Goal: Task Accomplishment & Management: Use online tool/utility

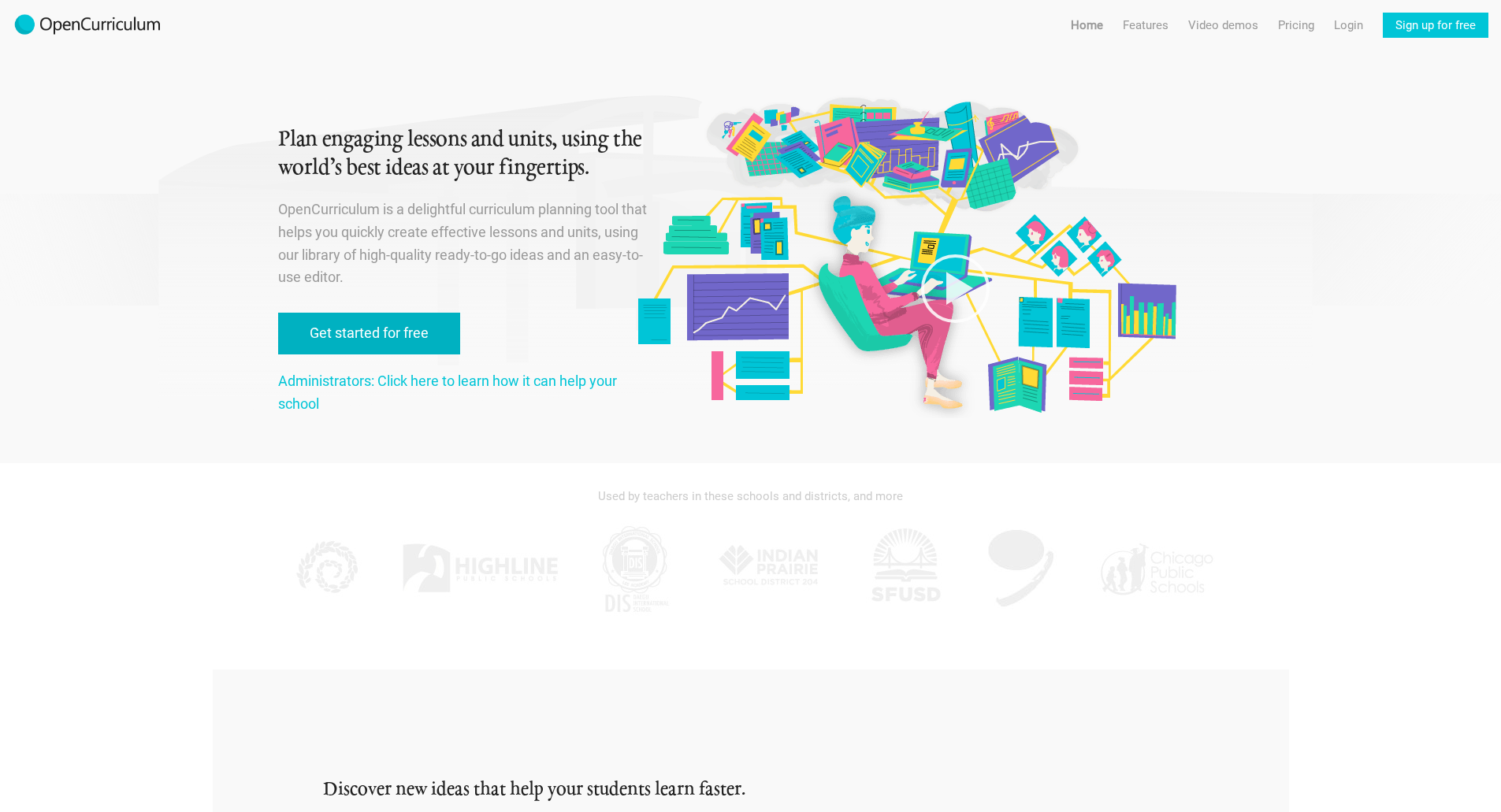
click at [418, 336] on link "Get started for free" at bounding box center [368, 333] width 182 height 41
click at [396, 326] on link "Get started for free" at bounding box center [368, 333] width 182 height 41
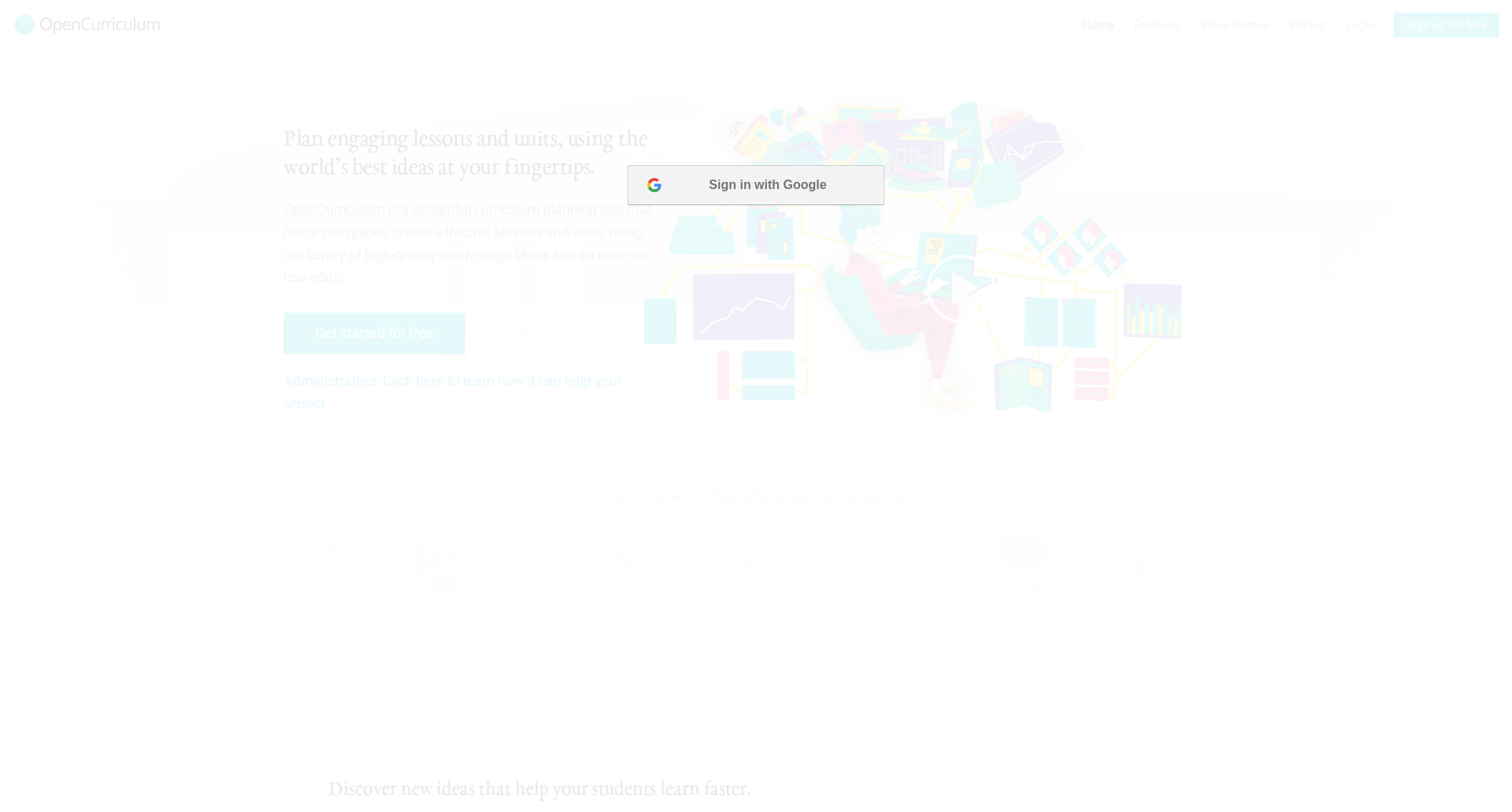
click at [777, 193] on button "Sign in with Google" at bounding box center [755, 185] width 256 height 40
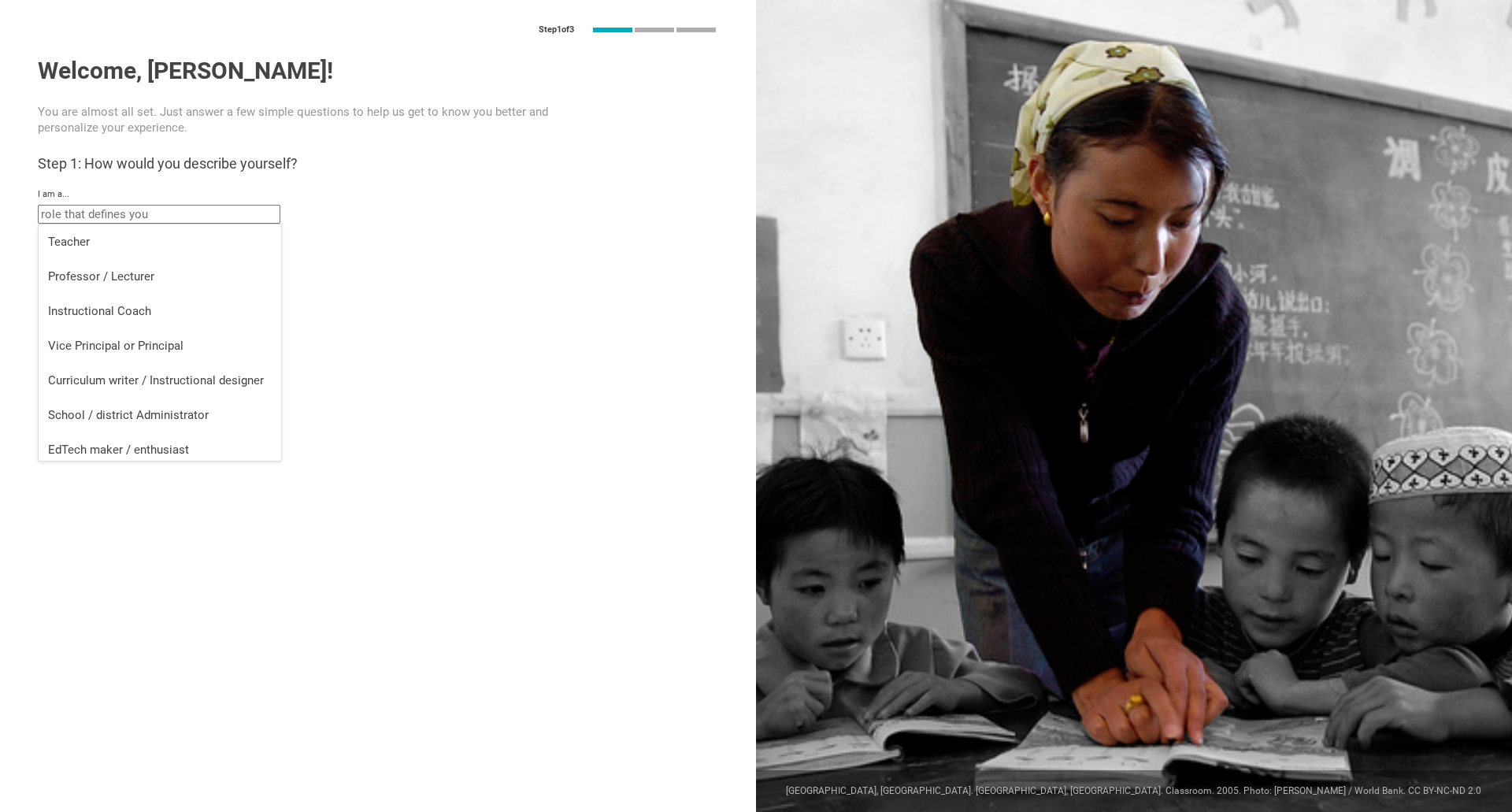
click at [104, 221] on input "text" at bounding box center [159, 214] width 242 height 19
click at [203, 446] on div "EdTech maker / enthusiast" at bounding box center [160, 450] width 224 height 16
type input "EdTech maker / enthusiast"
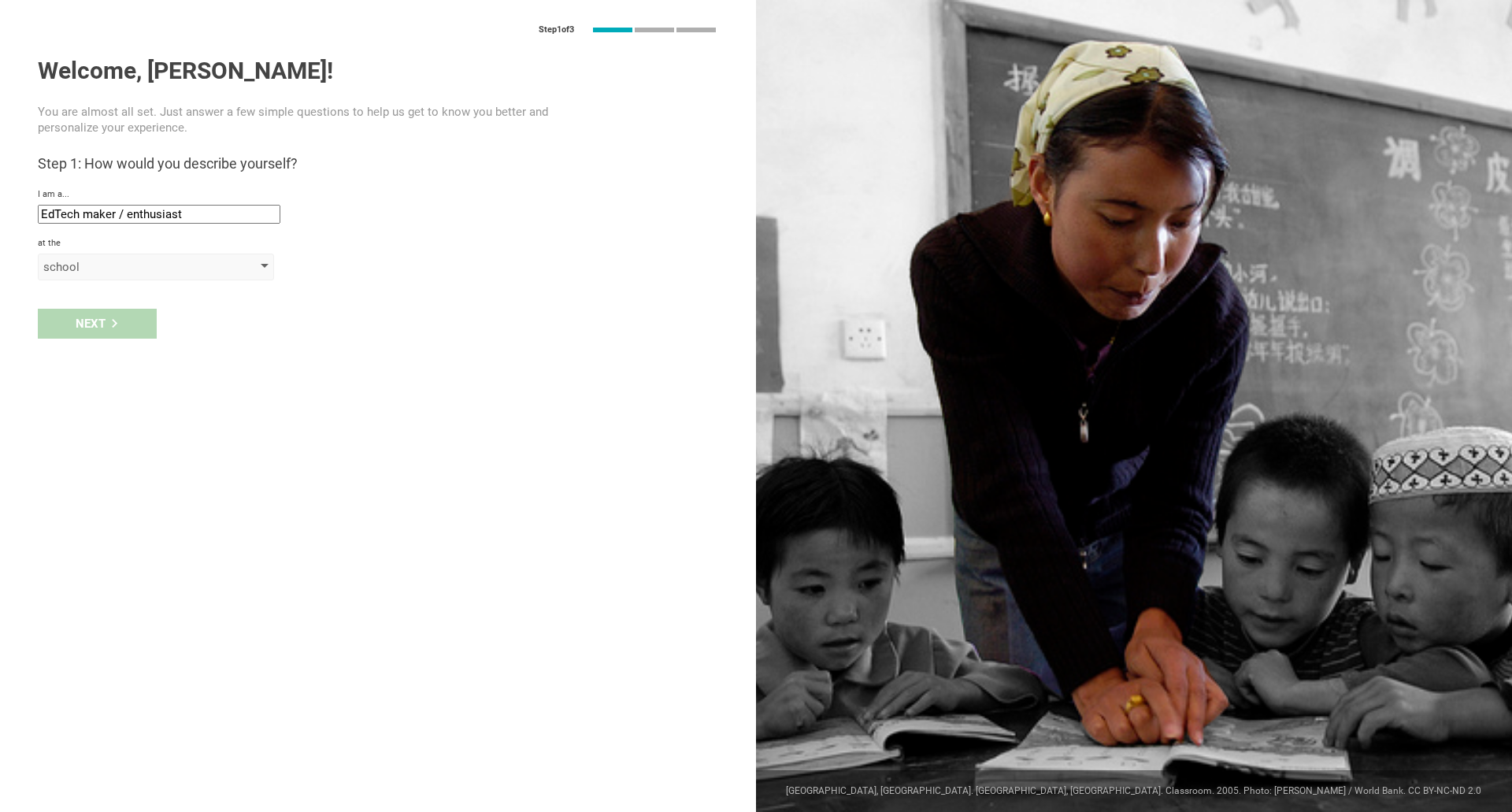
click at [138, 265] on div "school" at bounding box center [133, 267] width 181 height 16
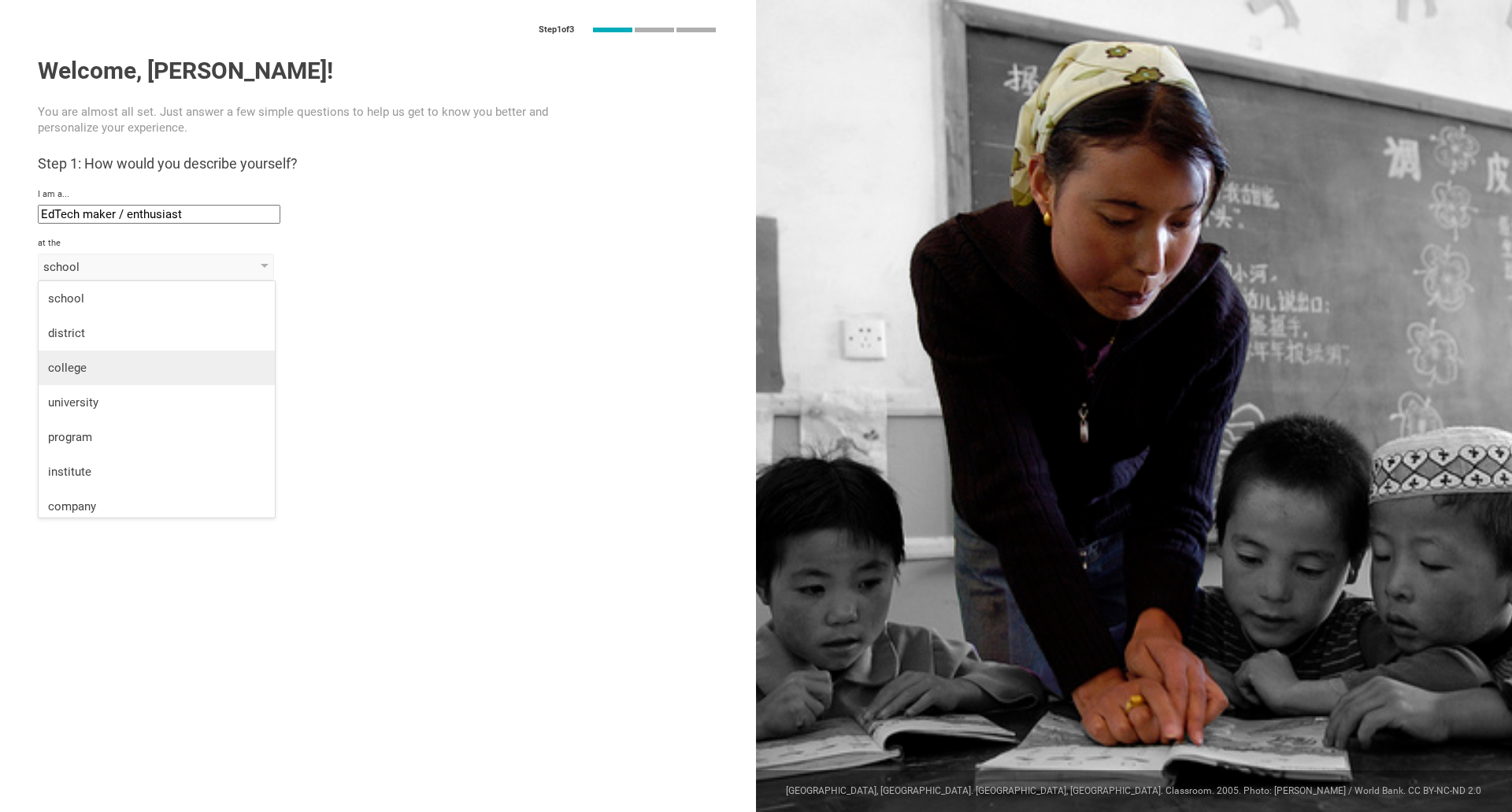
scroll to position [41, 0]
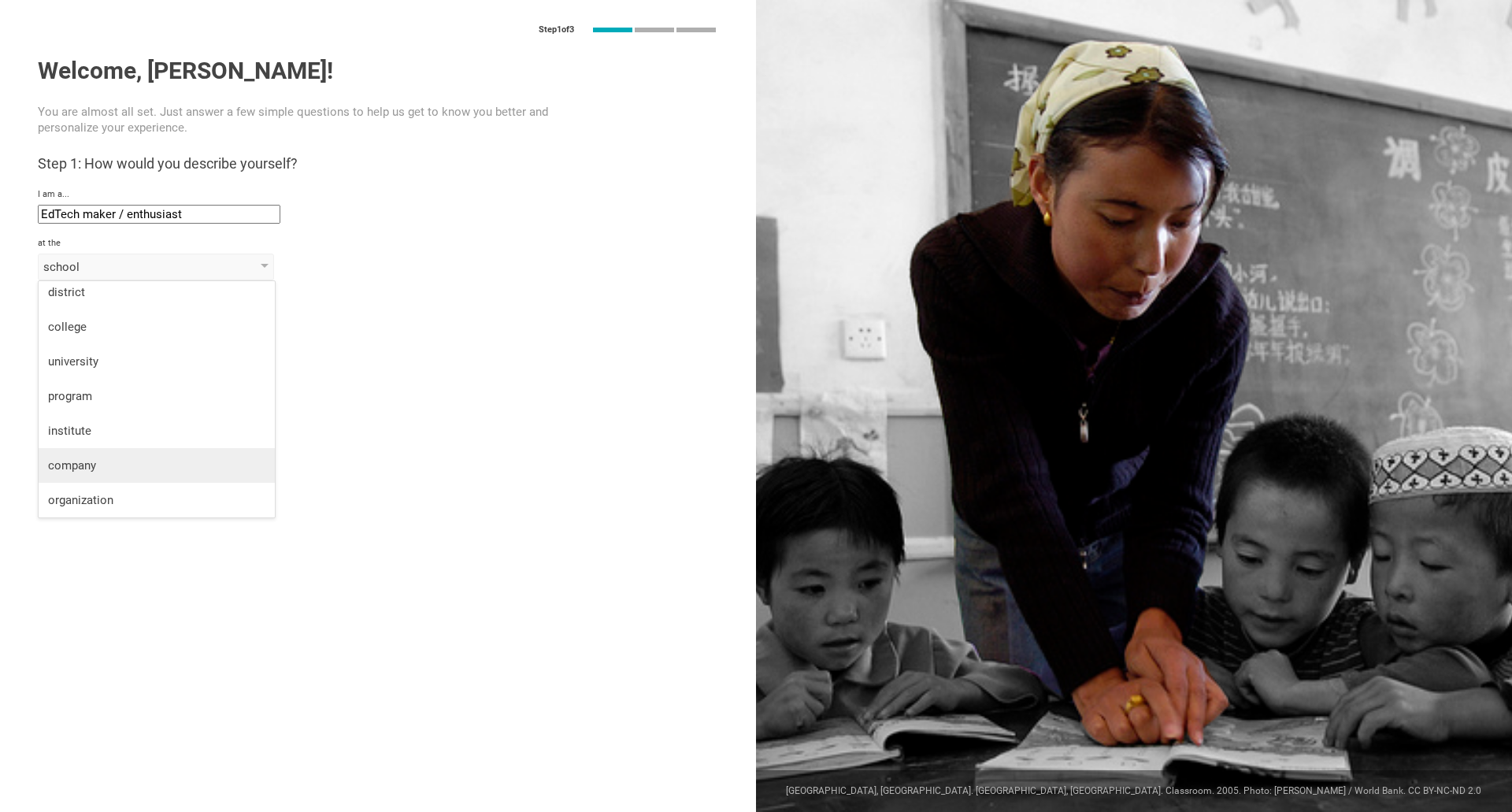
click at [120, 480] on li "company" at bounding box center [157, 466] width 237 height 35
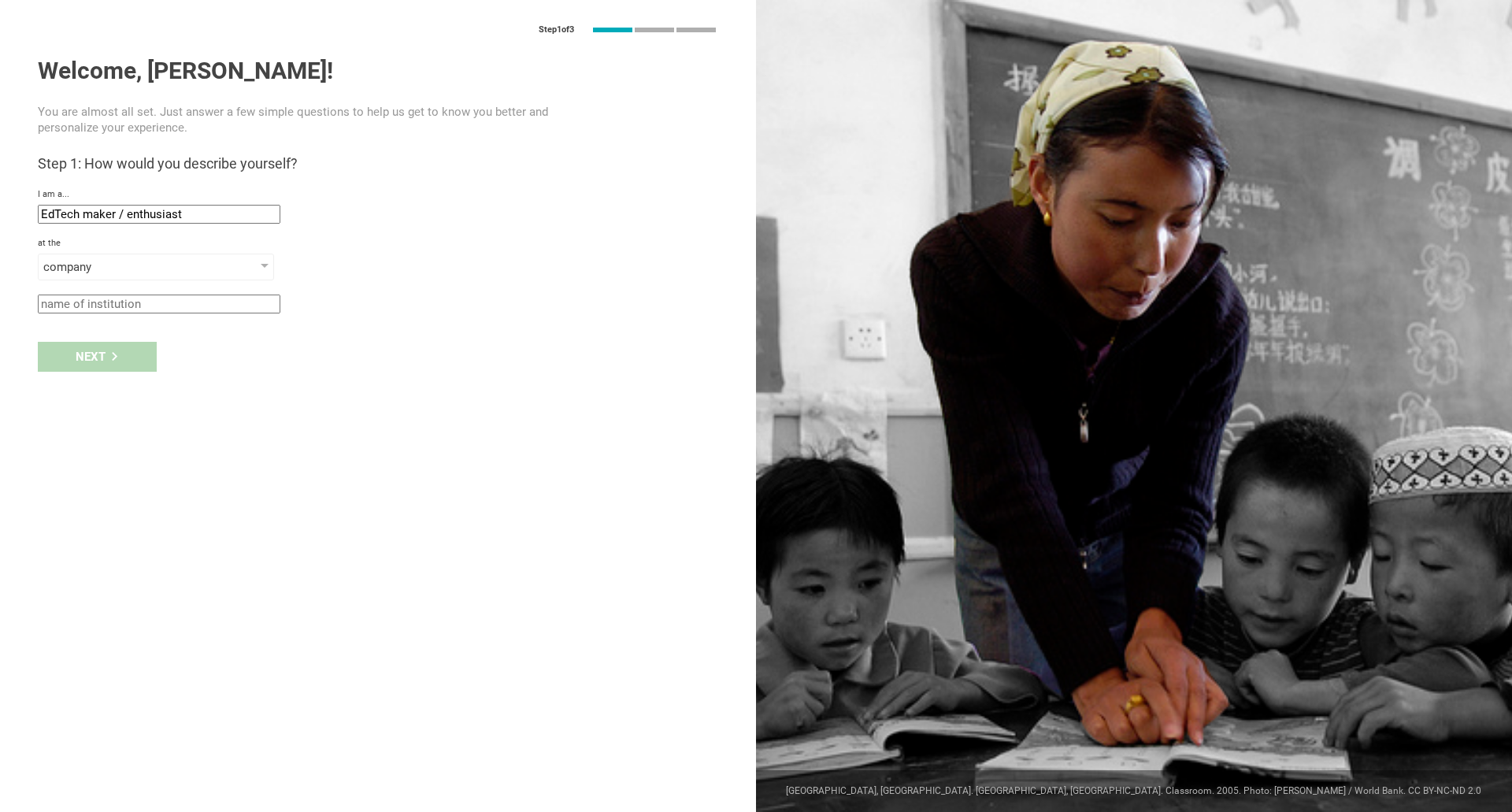
click at [133, 297] on input "text" at bounding box center [159, 304] width 242 height 19
type input "NA"
click at [143, 352] on div "Next" at bounding box center [97, 357] width 119 height 30
type input "[GEOGRAPHIC_DATA], [US_STATE]"
click at [134, 407] on div "Next" at bounding box center [97, 406] width 119 height 30
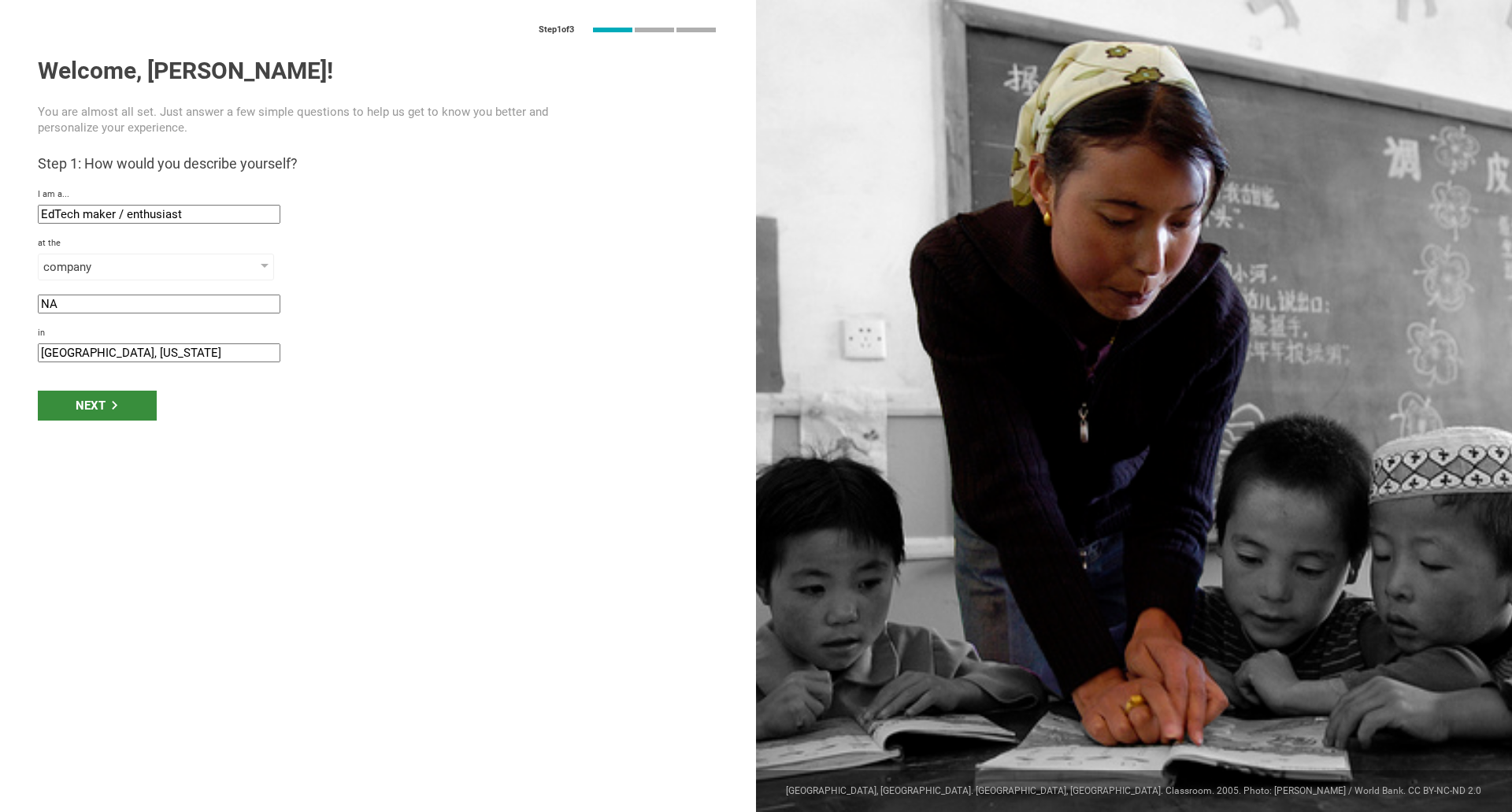
click at [95, 406] on div "Next" at bounding box center [97, 406] width 119 height 30
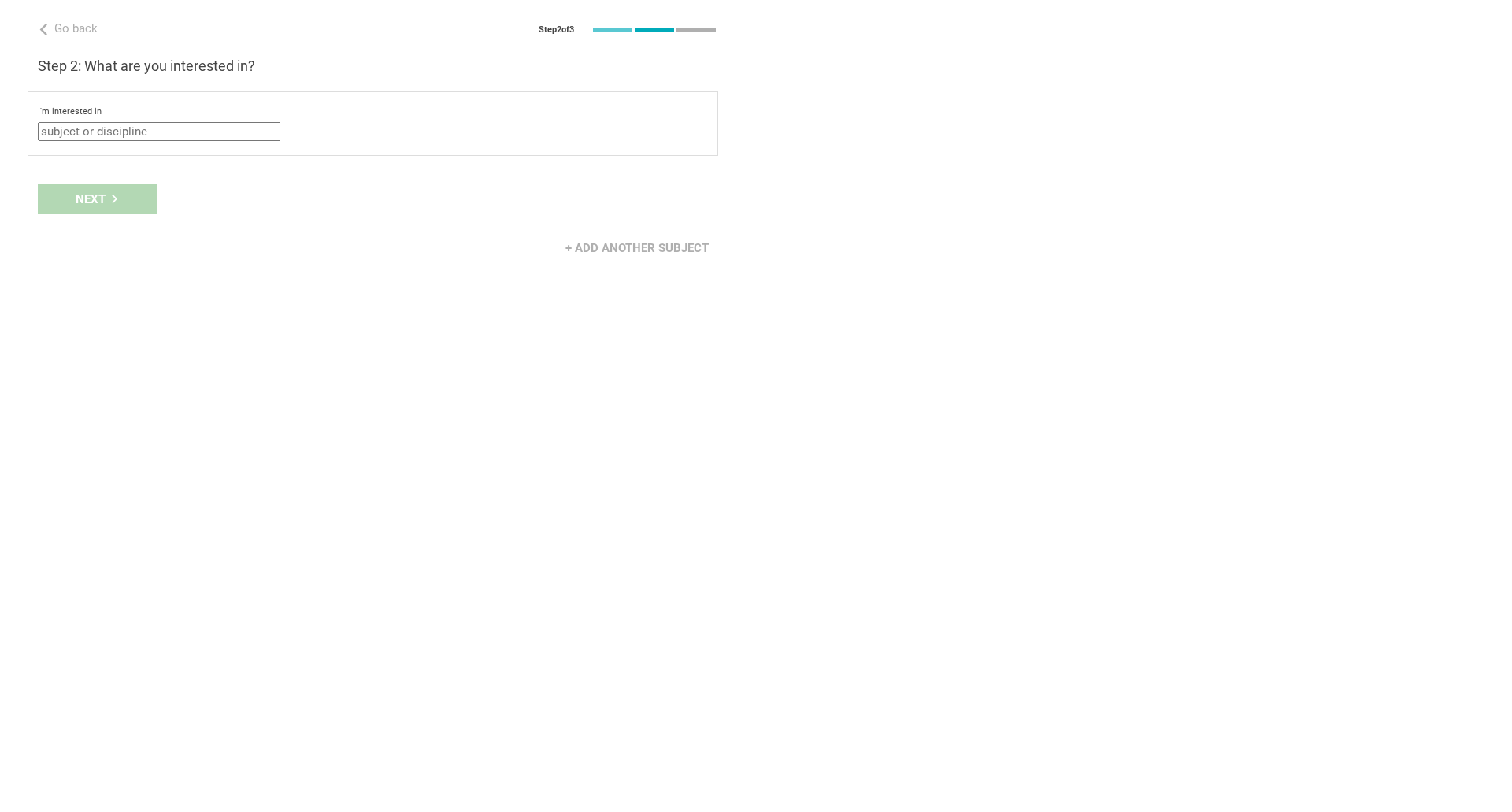
click at [155, 134] on input "text" at bounding box center [159, 132] width 242 height 19
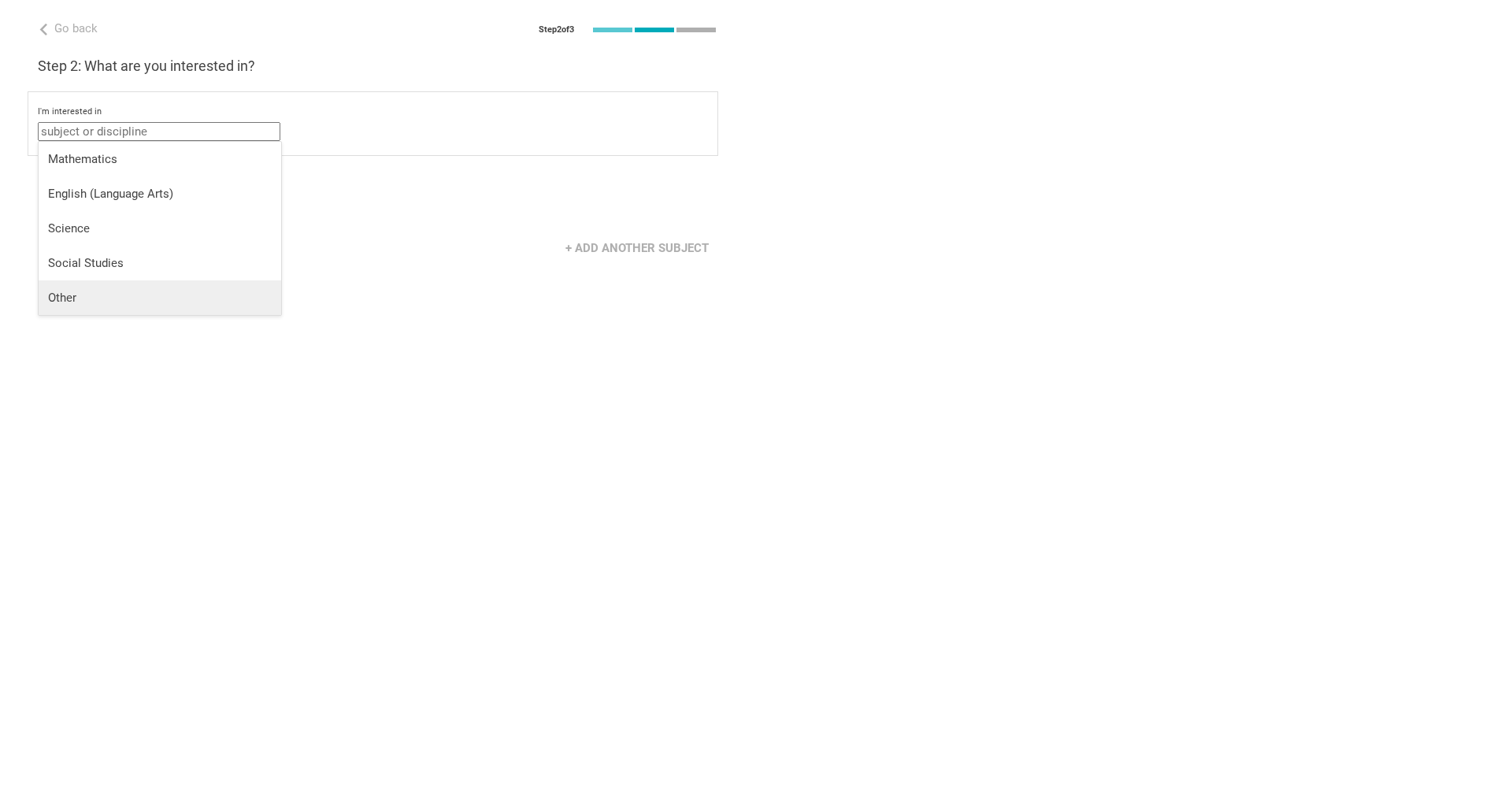
click at [104, 293] on div "Other" at bounding box center [160, 297] width 224 height 16
type input "Other"
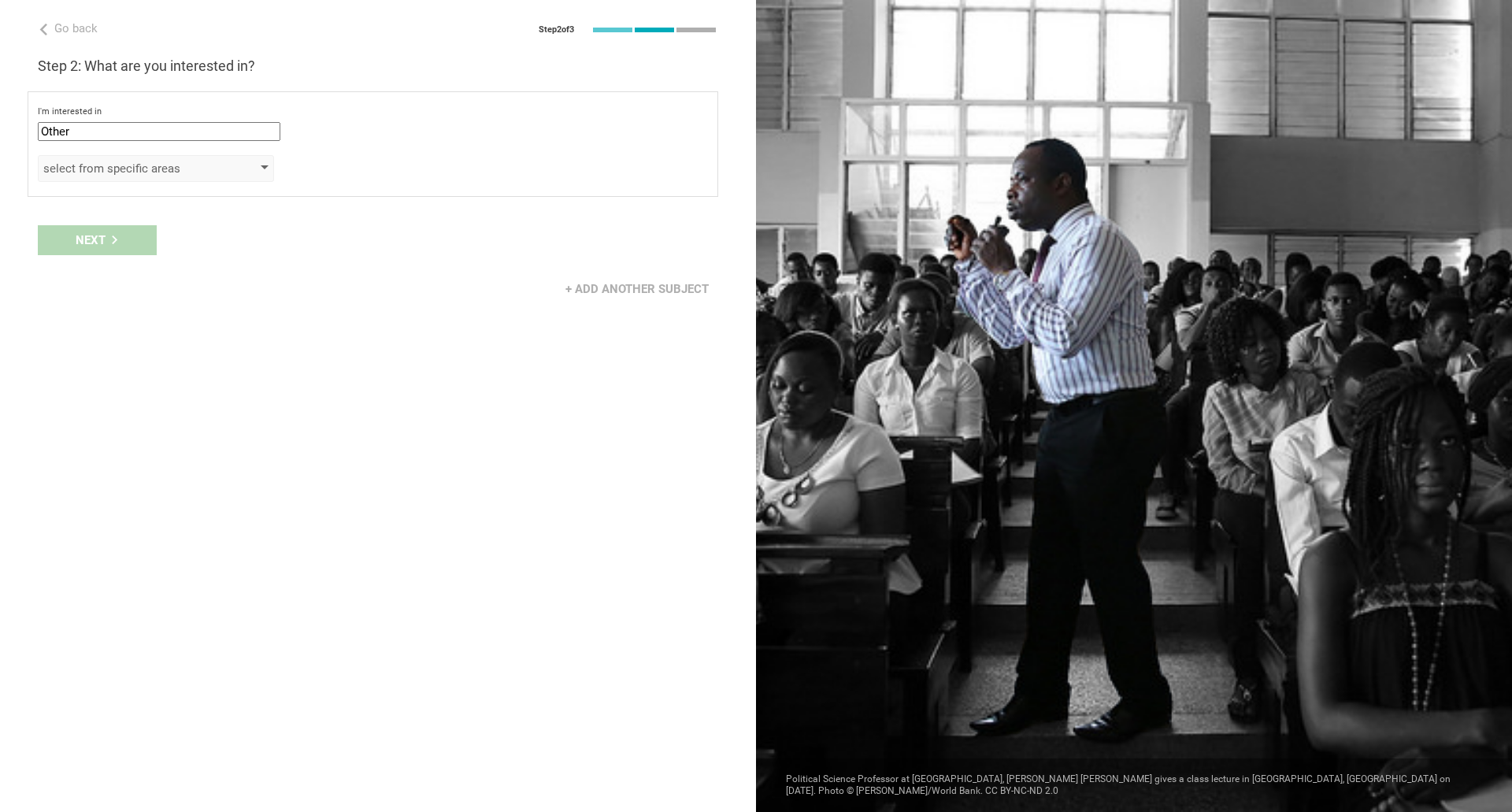
click at [184, 159] on div "select from specific areas" at bounding box center [156, 169] width 237 height 27
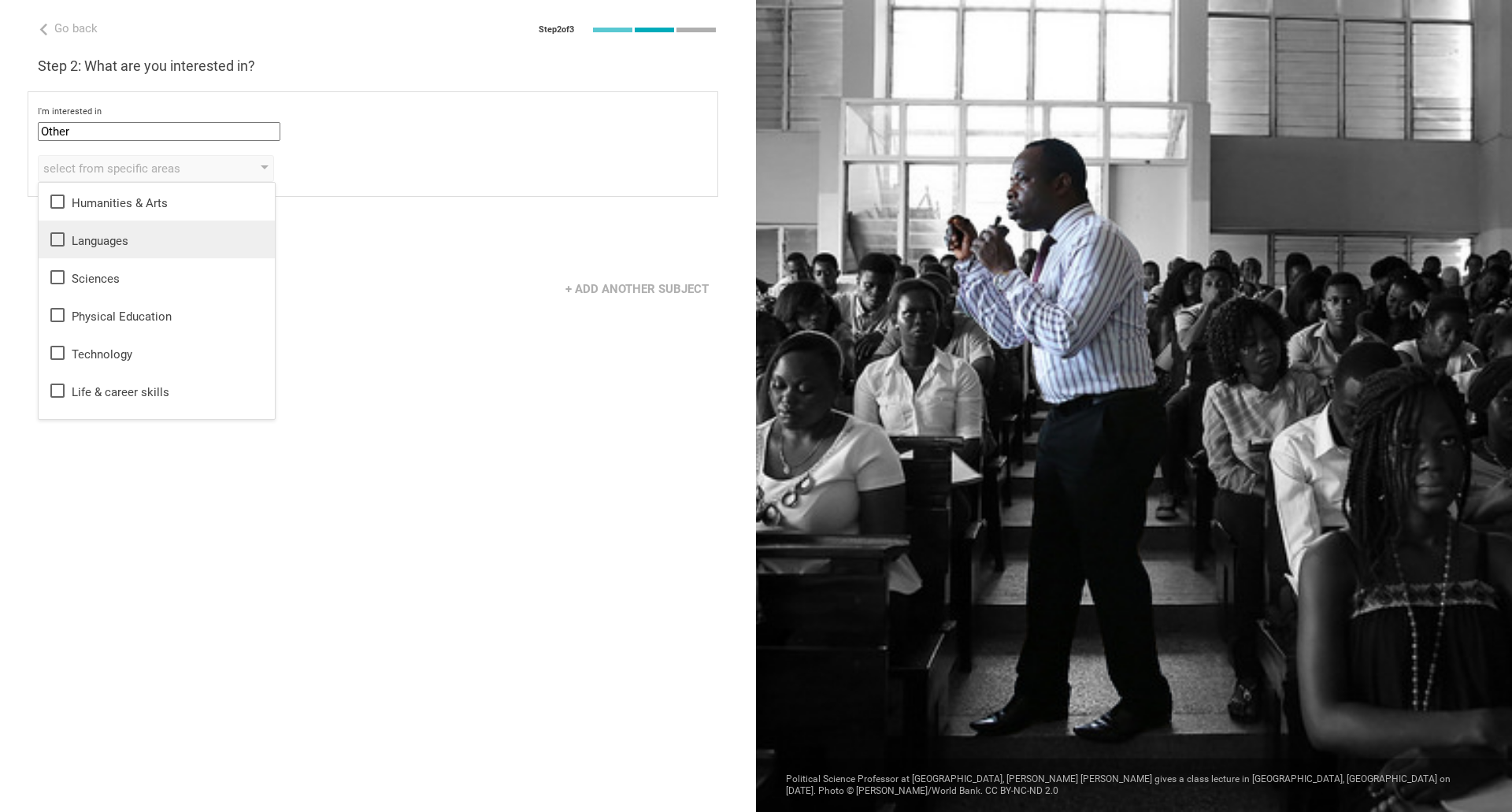
click at [62, 234] on icon at bounding box center [57, 239] width 14 height 14
click at [56, 348] on icon at bounding box center [57, 353] width 19 height 19
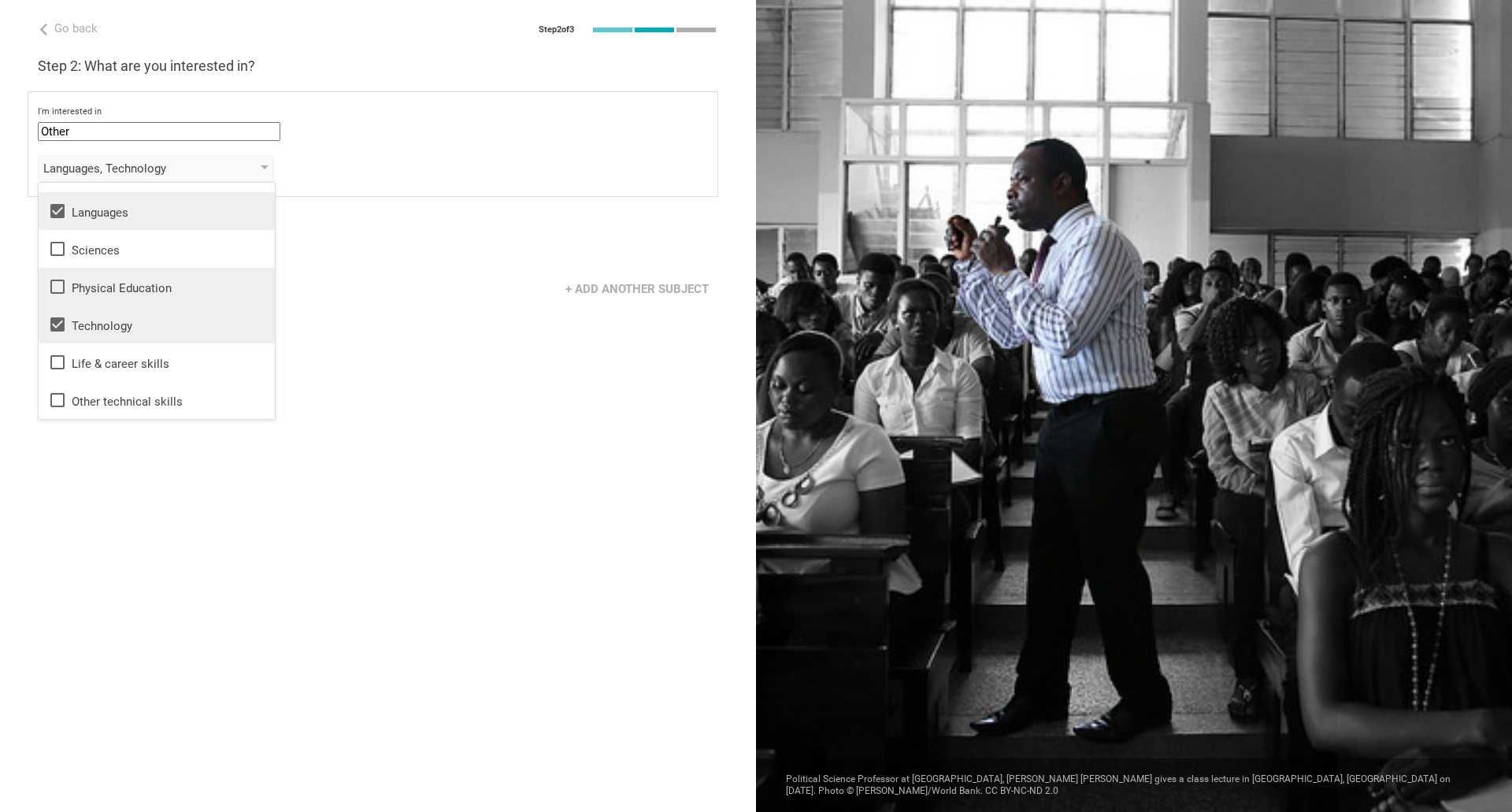
scroll to position [0, 0]
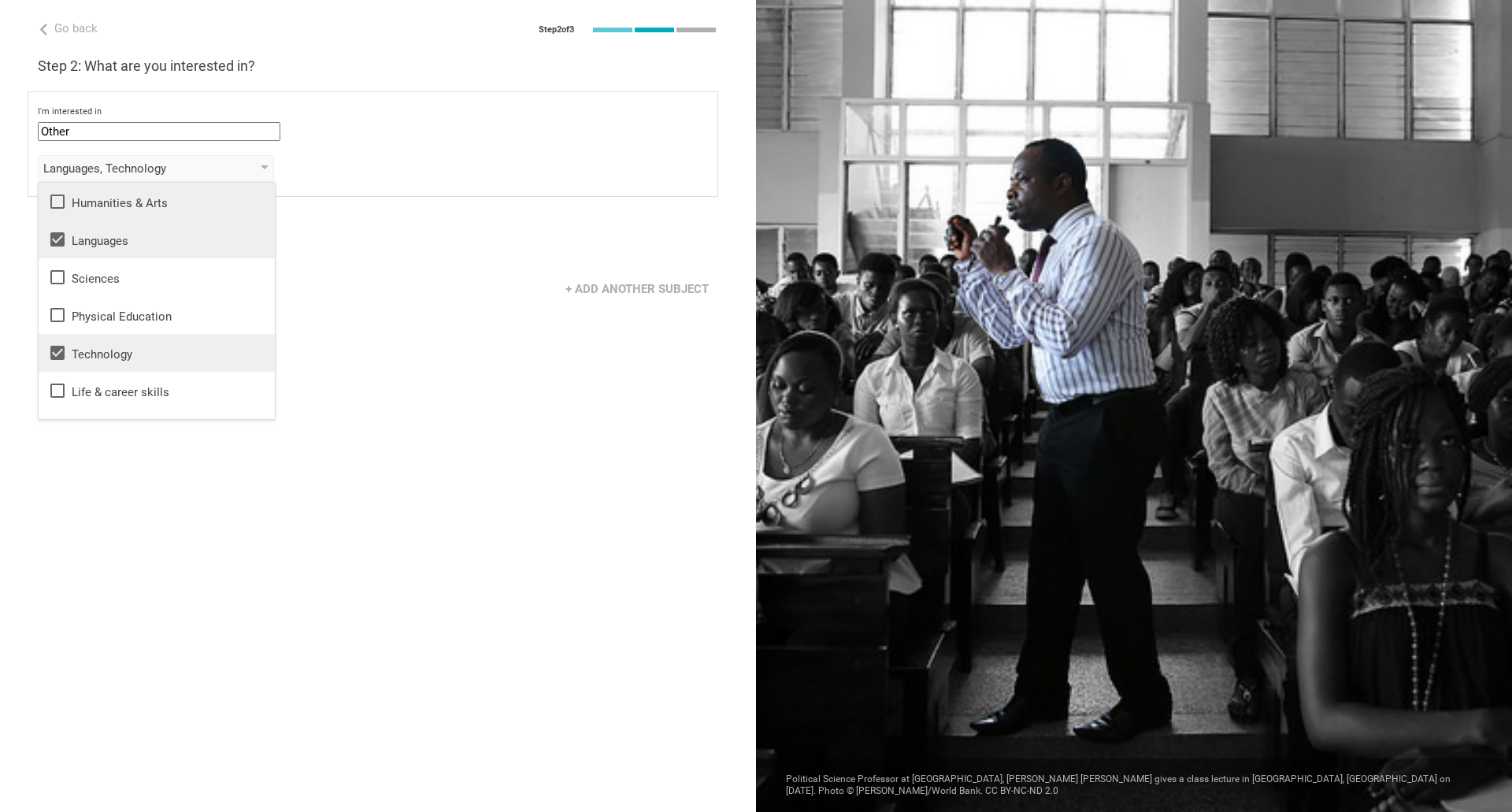
click at [52, 204] on icon at bounding box center [57, 201] width 14 height 14
click at [367, 260] on div "Next" at bounding box center [378, 241] width 756 height 49
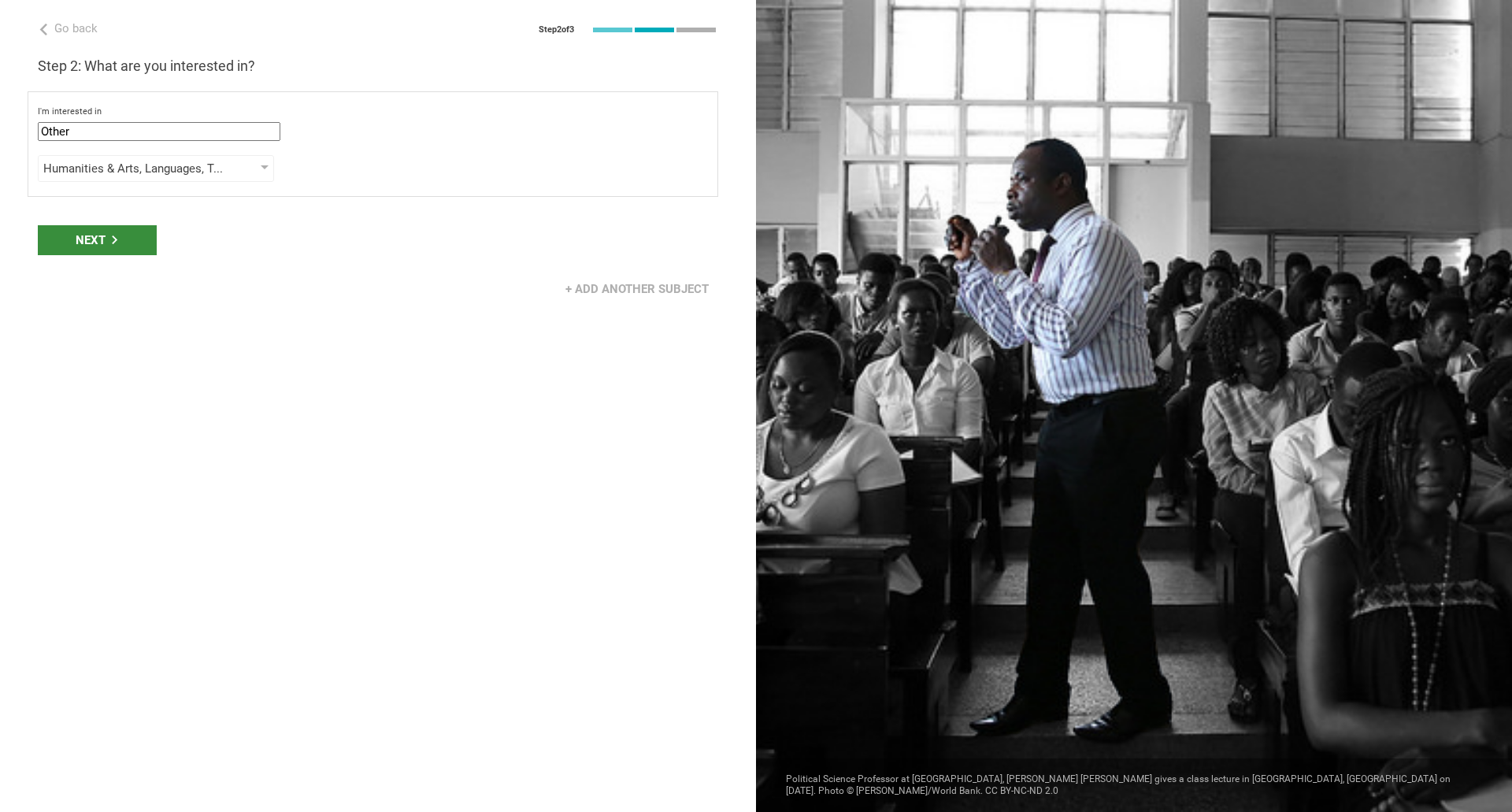
click at [111, 242] on icon at bounding box center [115, 240] width 8 height 8
click at [94, 224] on div "Grade" at bounding box center [133, 225] width 181 height 16
click at [382, 302] on div "Next" at bounding box center [378, 297] width 756 height 49
click at [267, 217] on div "Grade" at bounding box center [156, 226] width 237 height 27
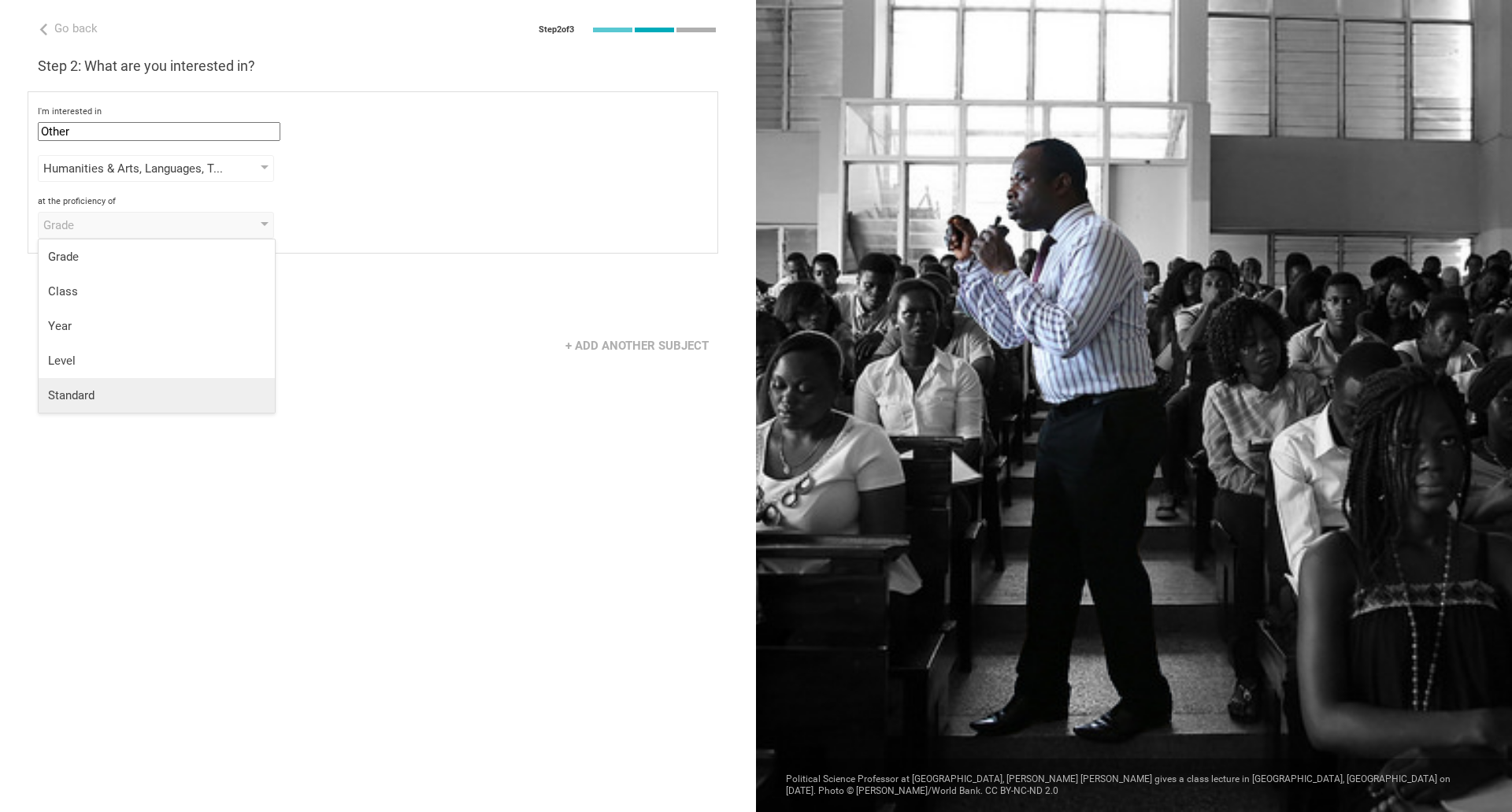
click at [111, 393] on div "Standard" at bounding box center [156, 395] width 217 height 16
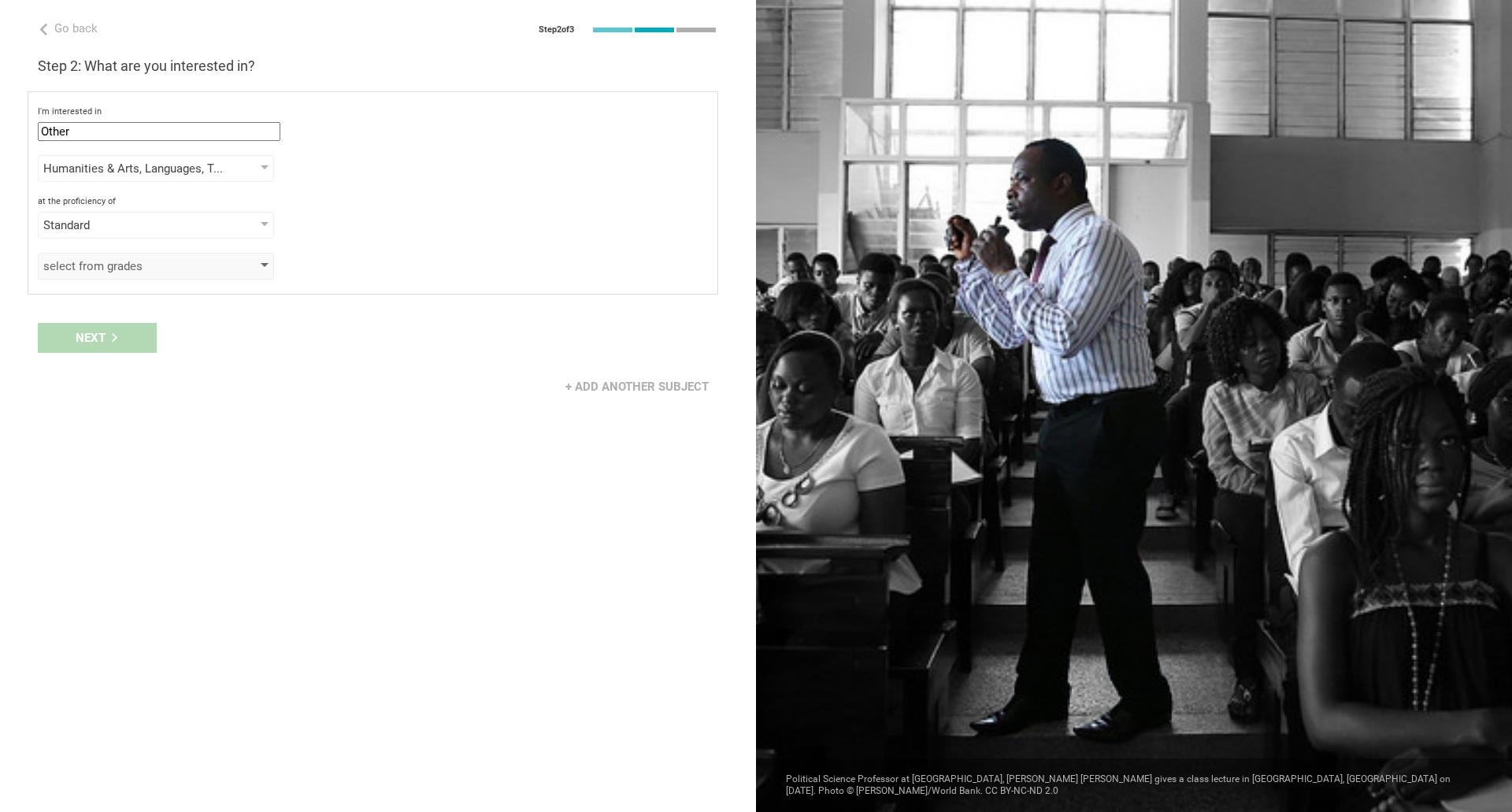
click at [191, 264] on div "select from grades" at bounding box center [133, 266] width 181 height 16
click at [249, 211] on div "at the proficiency of Standard Grade Class Year Level Standard" at bounding box center [373, 217] width 671 height 42
click at [215, 223] on div "Standard" at bounding box center [133, 225] width 181 height 16
click at [114, 297] on div "Class" at bounding box center [156, 292] width 217 height 16
click at [137, 281] on div "I'm interested in Other Mathematics English (Language Arts) Science Social Stud…" at bounding box center [373, 193] width 691 height 204
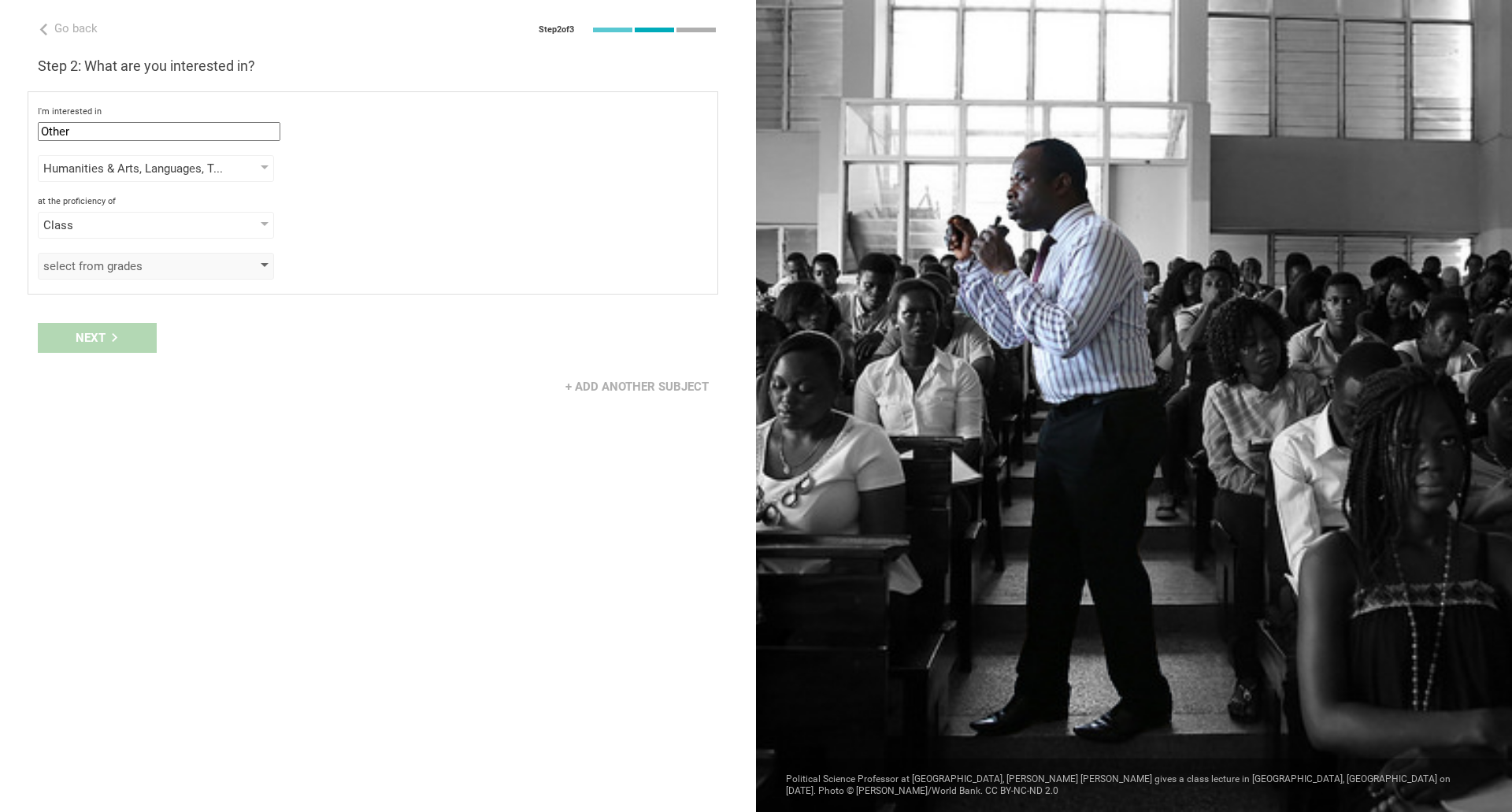
click at [130, 274] on div "select from grades" at bounding box center [133, 266] width 181 height 16
click at [197, 232] on div "Class" at bounding box center [133, 225] width 181 height 16
click at [113, 322] on div "Year" at bounding box center [156, 326] width 217 height 16
click at [117, 279] on div "select from grades" at bounding box center [156, 266] width 237 height 27
drag, startPoint x: 117, startPoint y: 279, endPoint x: 184, endPoint y: 217, distance: 91.3
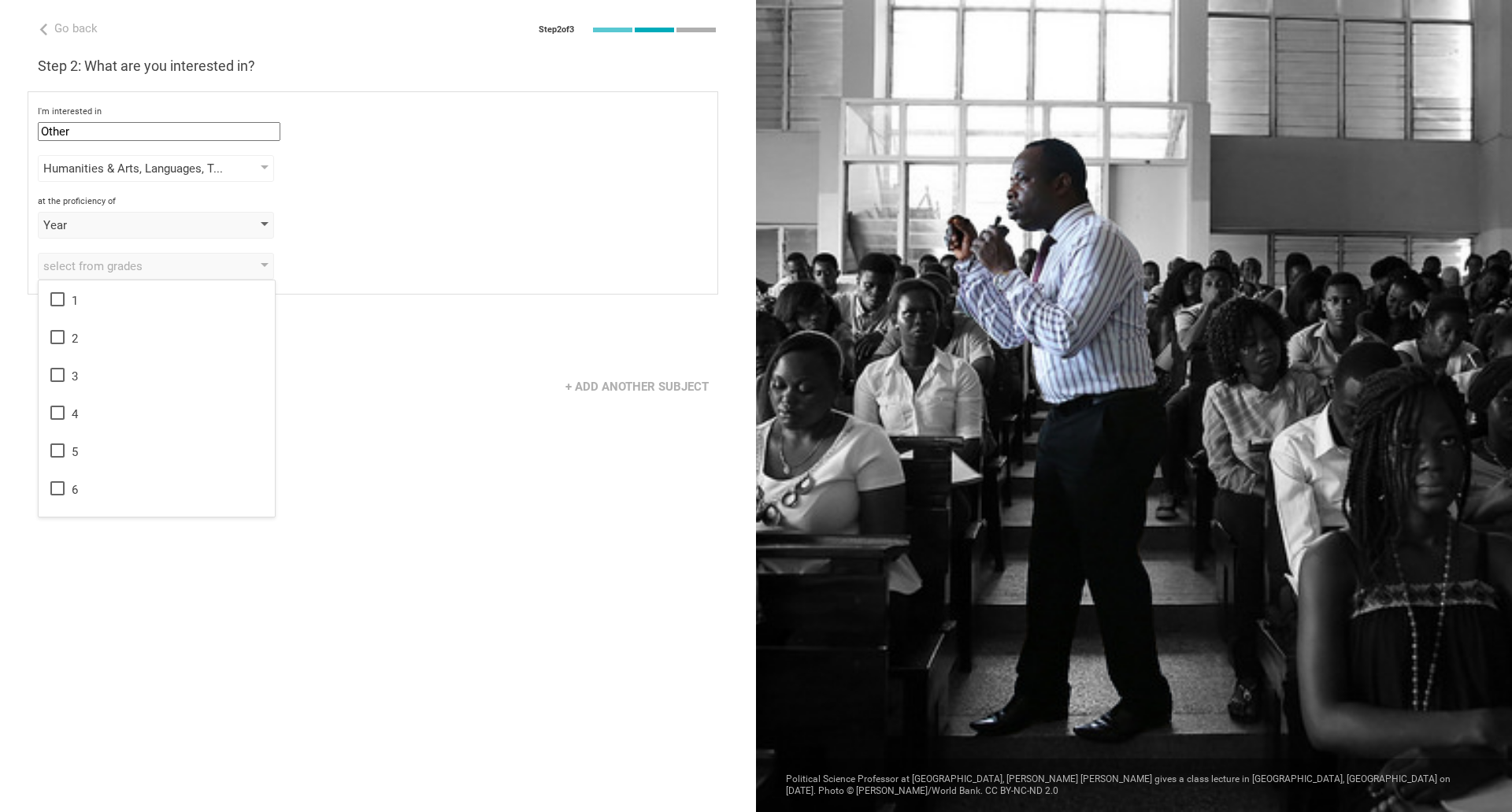
click at [184, 217] on div "I'm interested in Other Mathematics English (Language Arts) Science Social Stud…" at bounding box center [373, 193] width 691 height 204
click at [184, 217] on div "Year" at bounding box center [133, 225] width 181 height 16
click at [97, 295] on div "Class" at bounding box center [156, 292] width 217 height 16
click at [95, 276] on div "select from grades" at bounding box center [156, 266] width 237 height 27
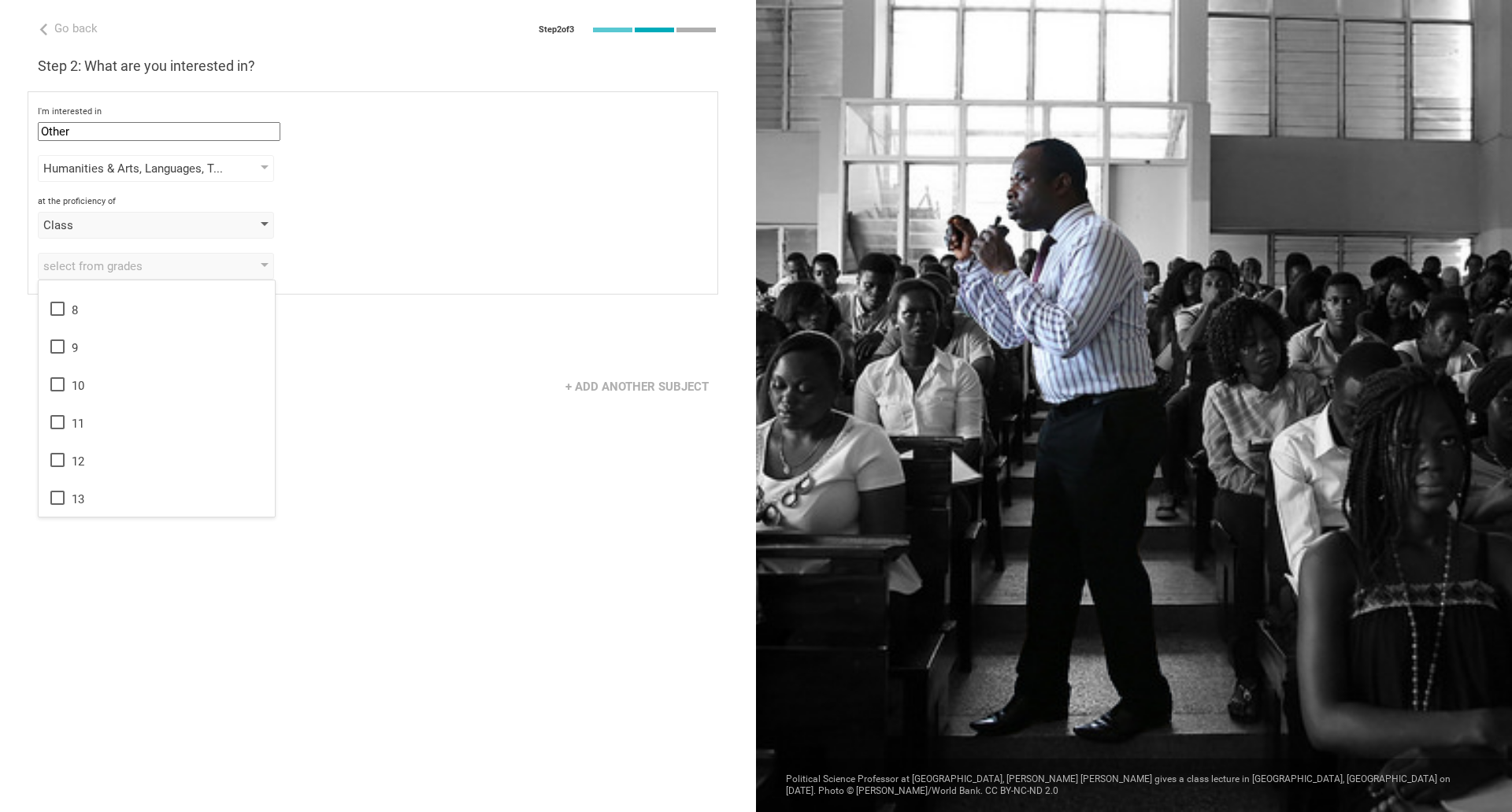
click at [155, 223] on div "Class" at bounding box center [133, 225] width 181 height 16
click at [109, 355] on div "Level" at bounding box center [156, 361] width 217 height 16
click at [104, 256] on div "select from grades" at bounding box center [156, 266] width 237 height 27
click at [330, 323] on div "Next" at bounding box center [378, 338] width 756 height 49
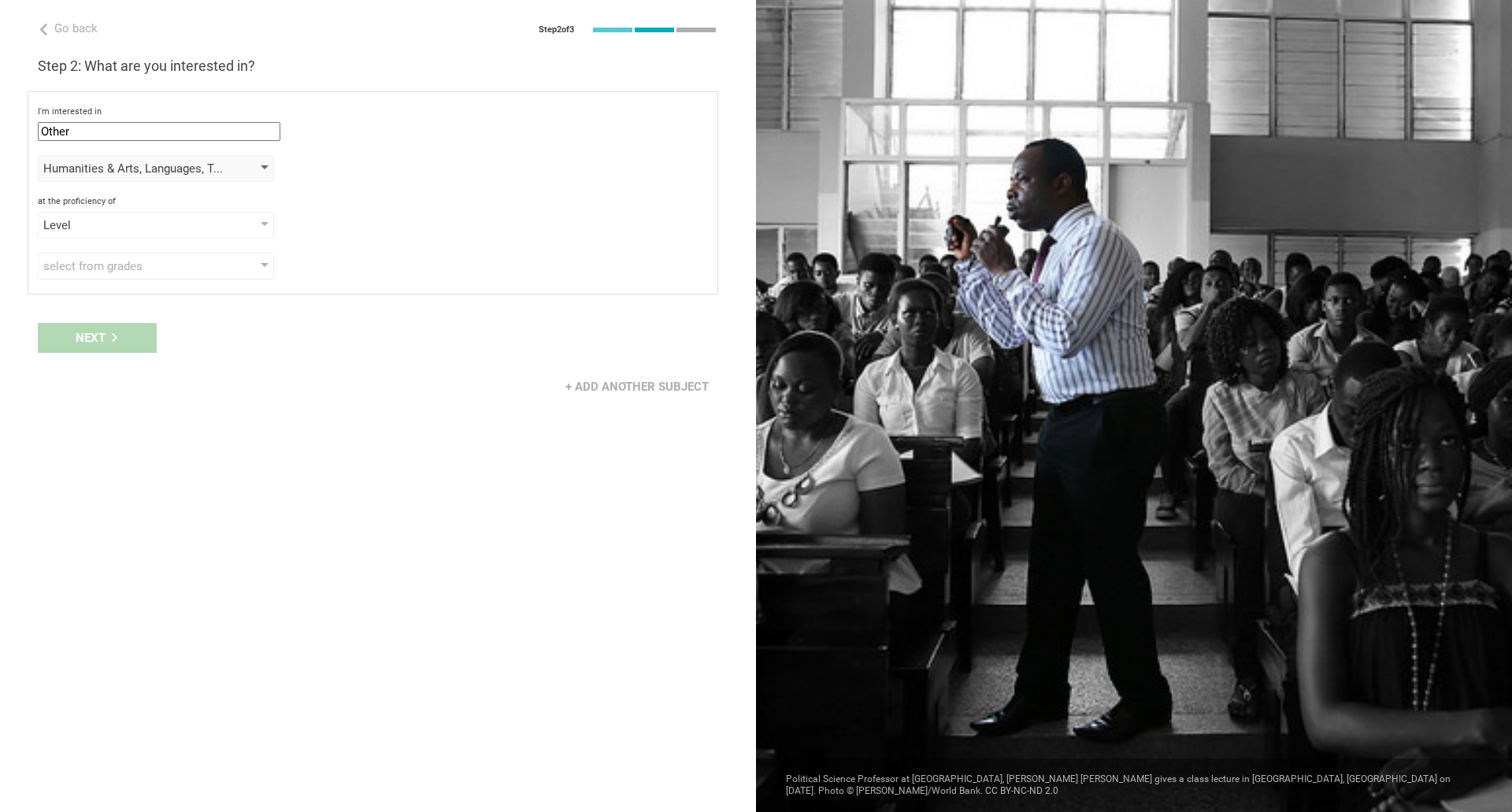
click at [259, 172] on div "Humanities & Arts, Languages, Technology" at bounding box center [156, 169] width 237 height 27
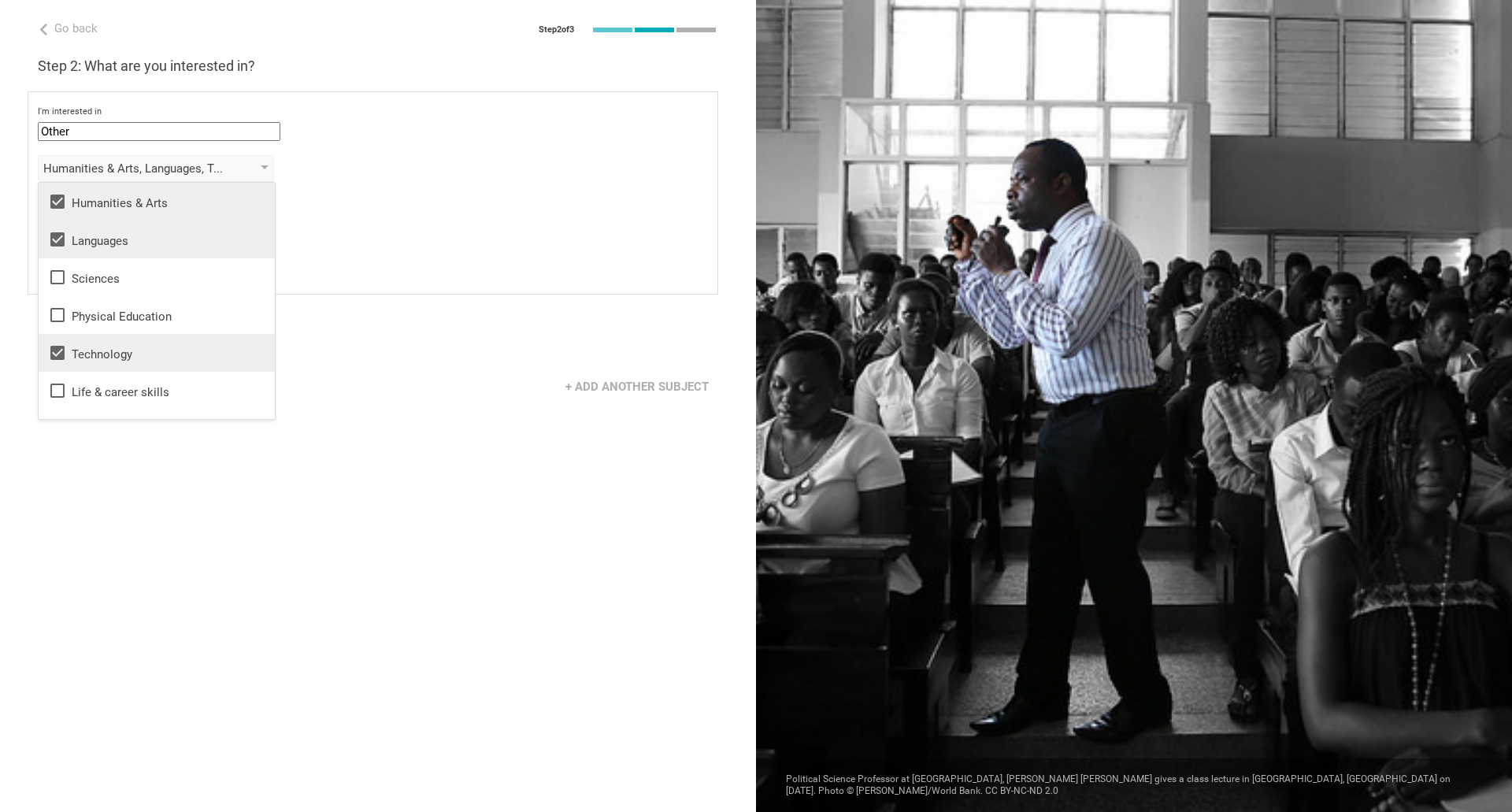
click at [247, 129] on input "Other" at bounding box center [159, 132] width 242 height 19
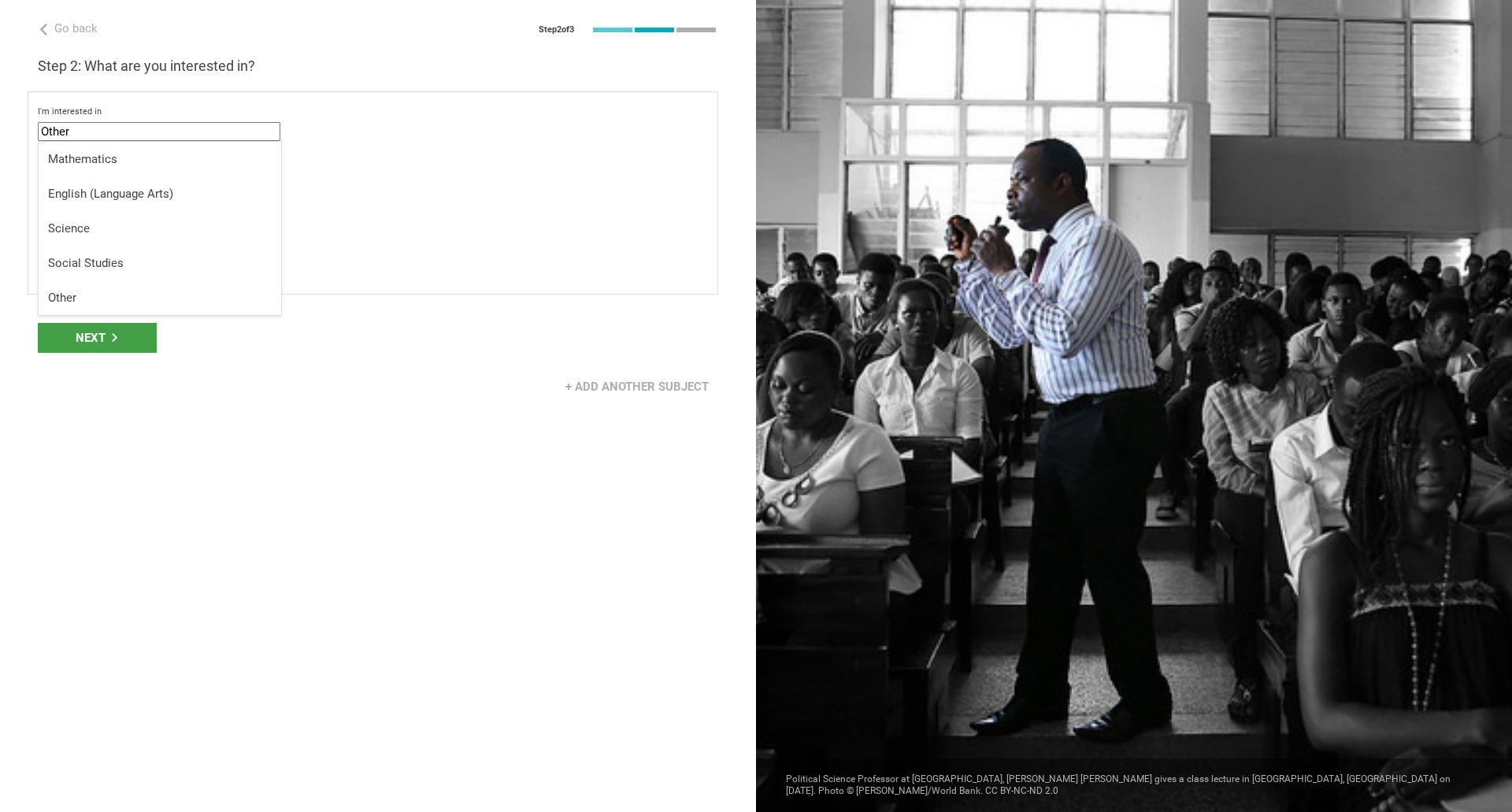
click at [389, 189] on div "I'm interested in Other Mathematics English (Language Arts) Science Social Stud…" at bounding box center [373, 193] width 691 height 204
click at [171, 259] on div "select from grades" at bounding box center [133, 266] width 181 height 16
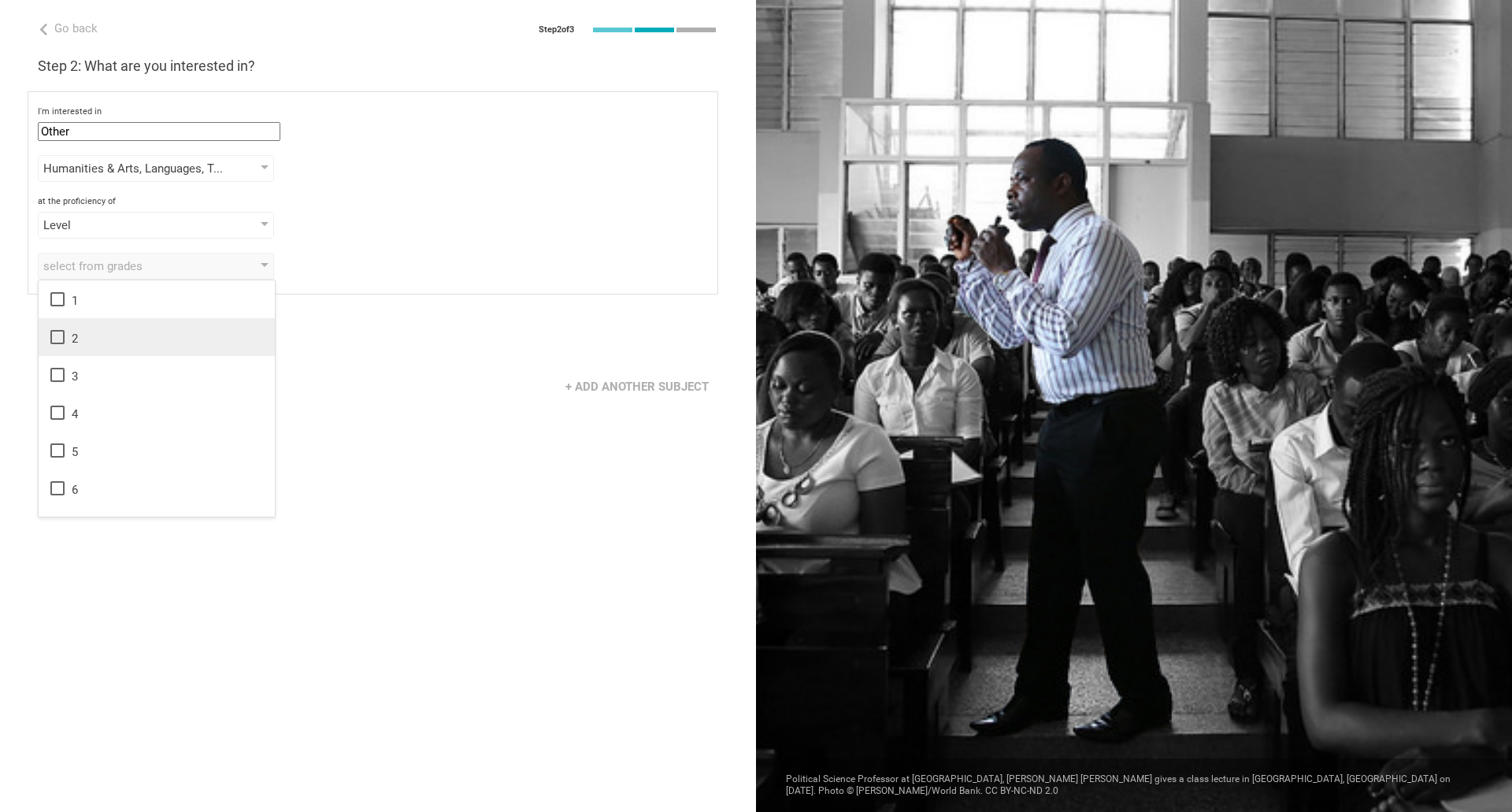
click at [57, 341] on icon at bounding box center [57, 337] width 19 height 19
click at [420, 309] on div "Go back Step 2 of 3 Welcome, [PERSON_NAME]! You are almost all set. Just answer…" at bounding box center [378, 406] width 756 height 812
click at [134, 329] on div "Next" at bounding box center [97, 337] width 119 height 30
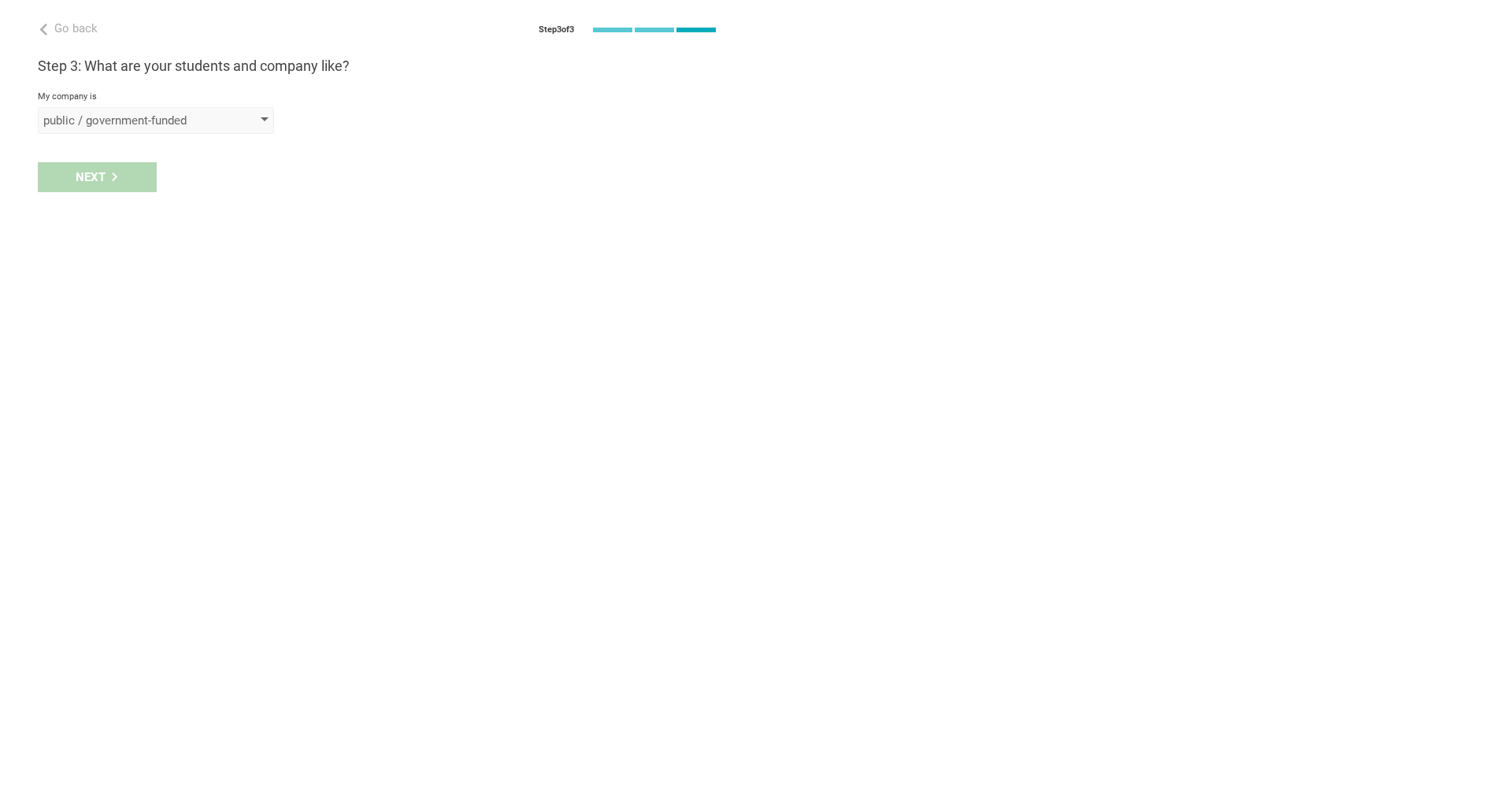
click at [182, 119] on div "public / government-funded" at bounding box center [133, 120] width 181 height 16
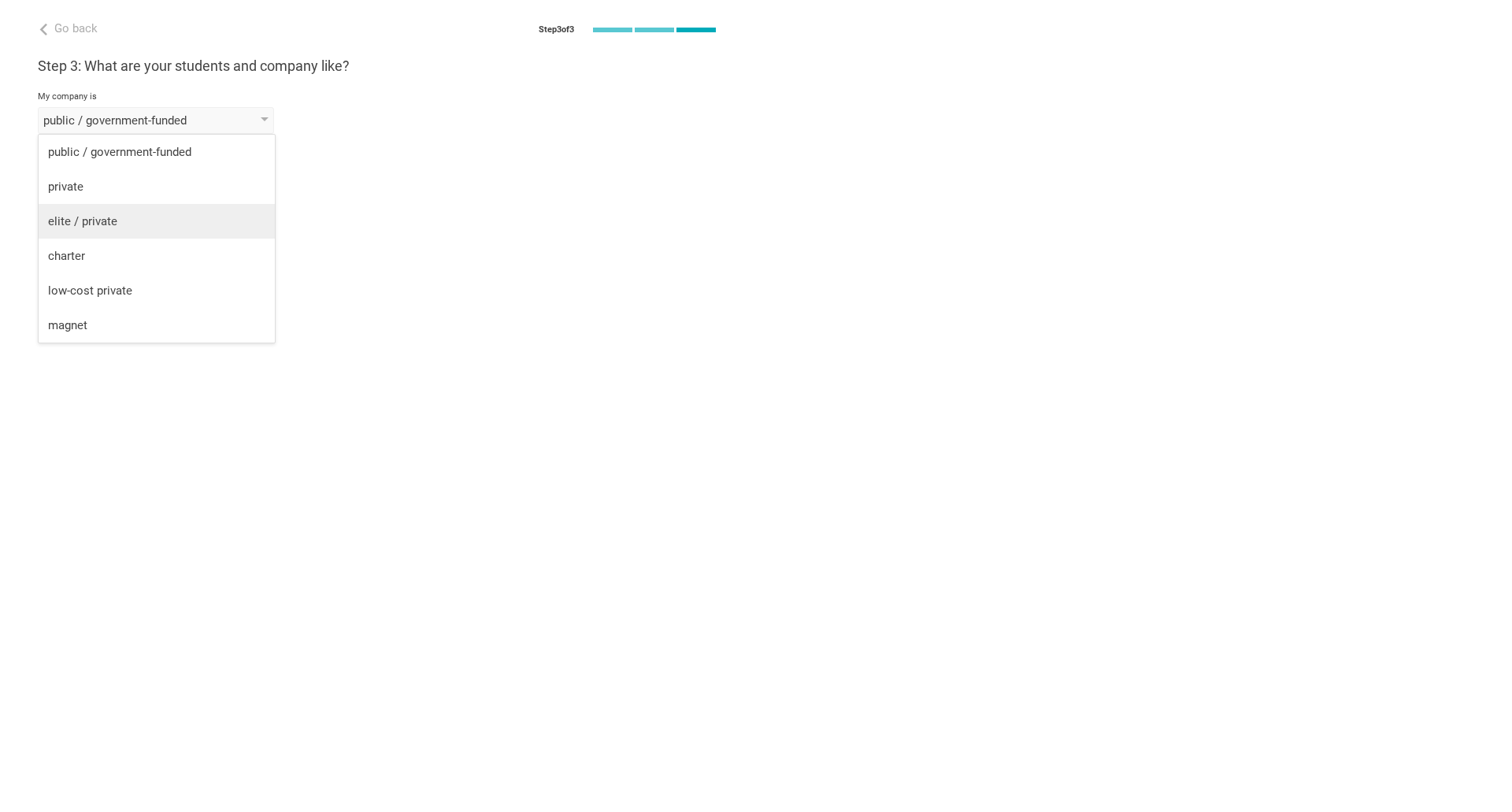
click at [120, 226] on div "elite / private" at bounding box center [156, 221] width 217 height 16
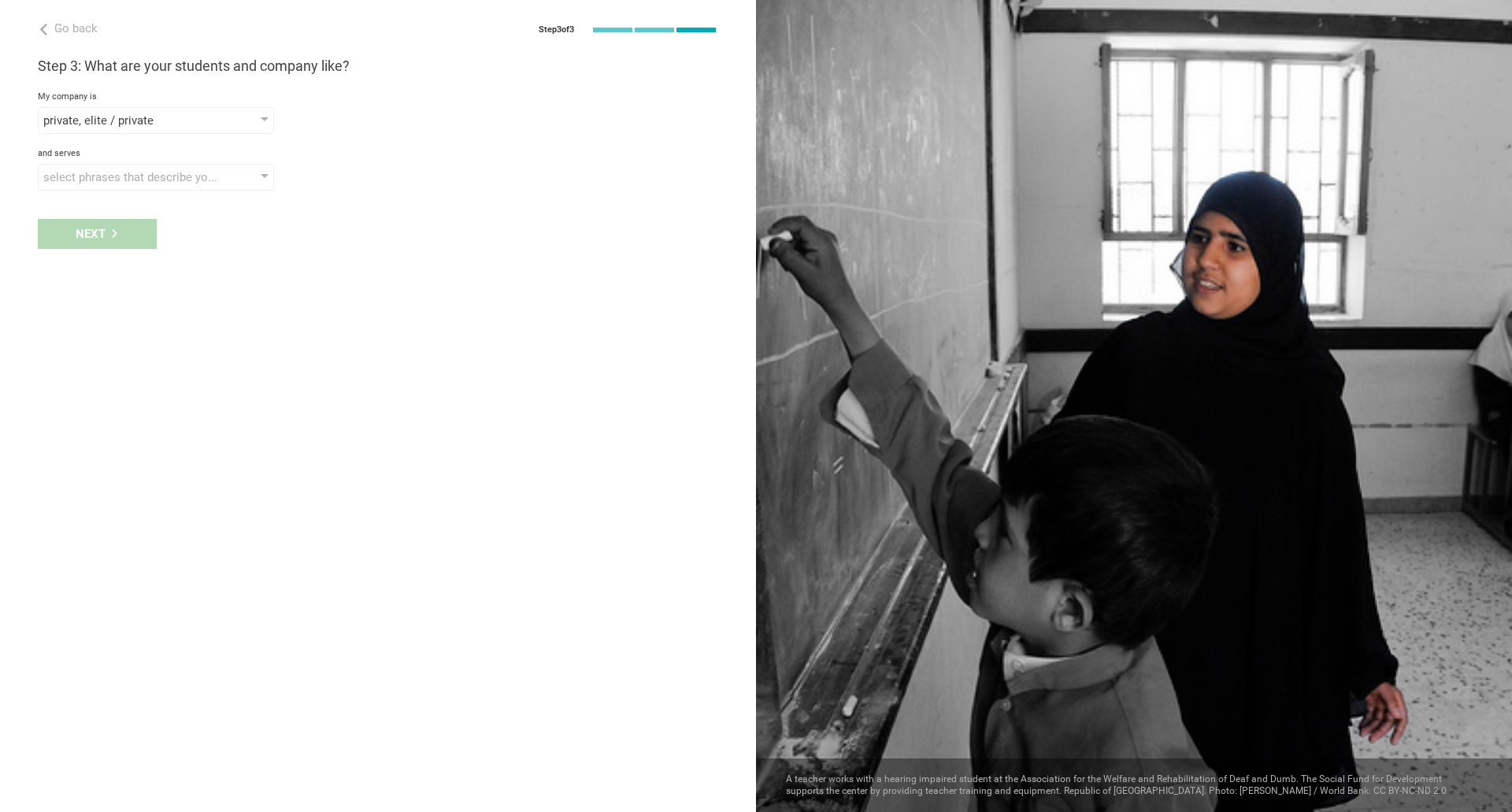
click at [128, 159] on div "and serves select phrases that describe your student population None of the fol…" at bounding box center [378, 169] width 681 height 42
click at [112, 173] on div "select phrases that describe your student population" at bounding box center [133, 177] width 181 height 16
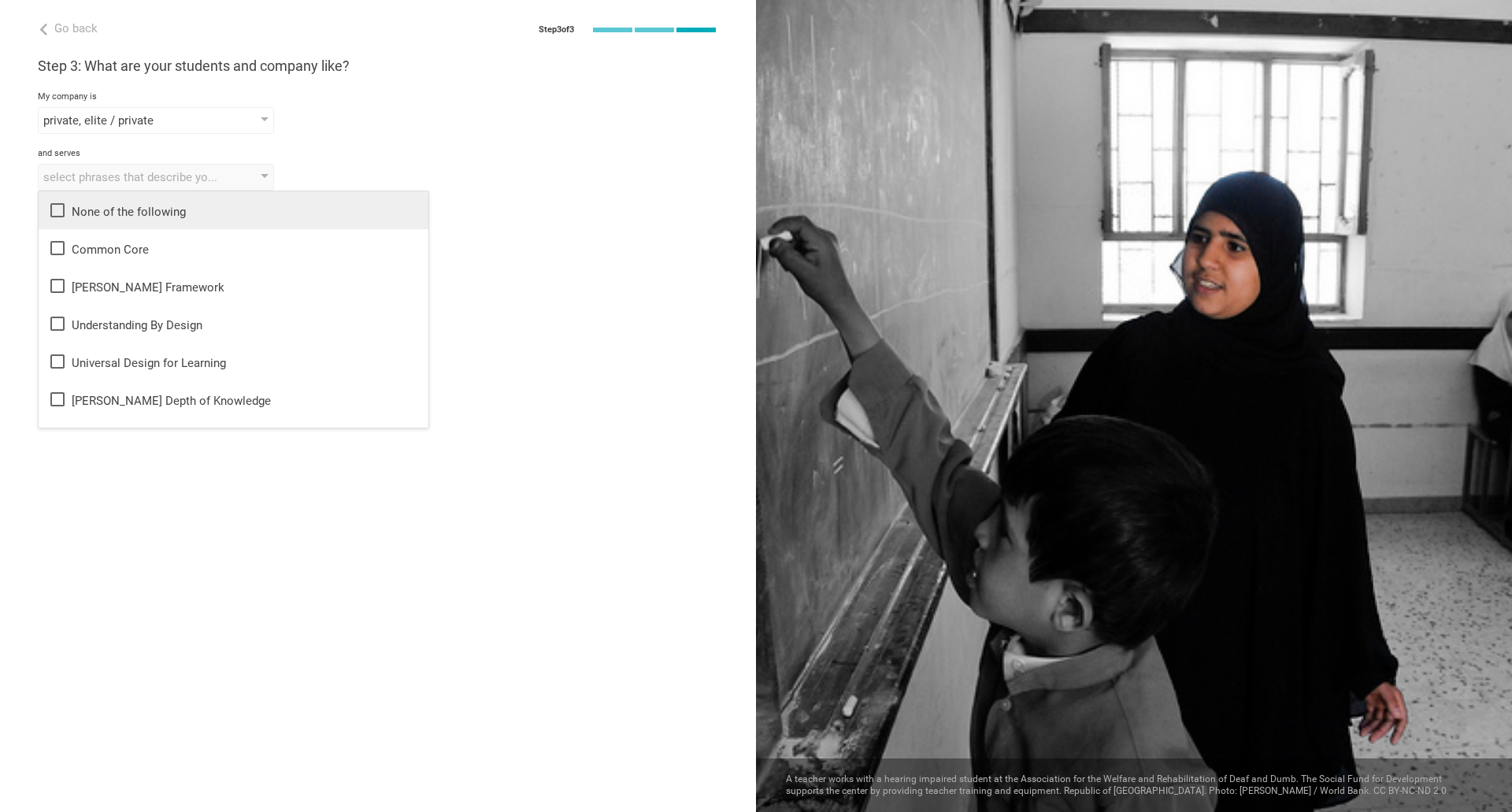
click at [61, 215] on icon at bounding box center [57, 210] width 19 height 19
click at [392, 151] on div "and serves" at bounding box center [378, 153] width 681 height 11
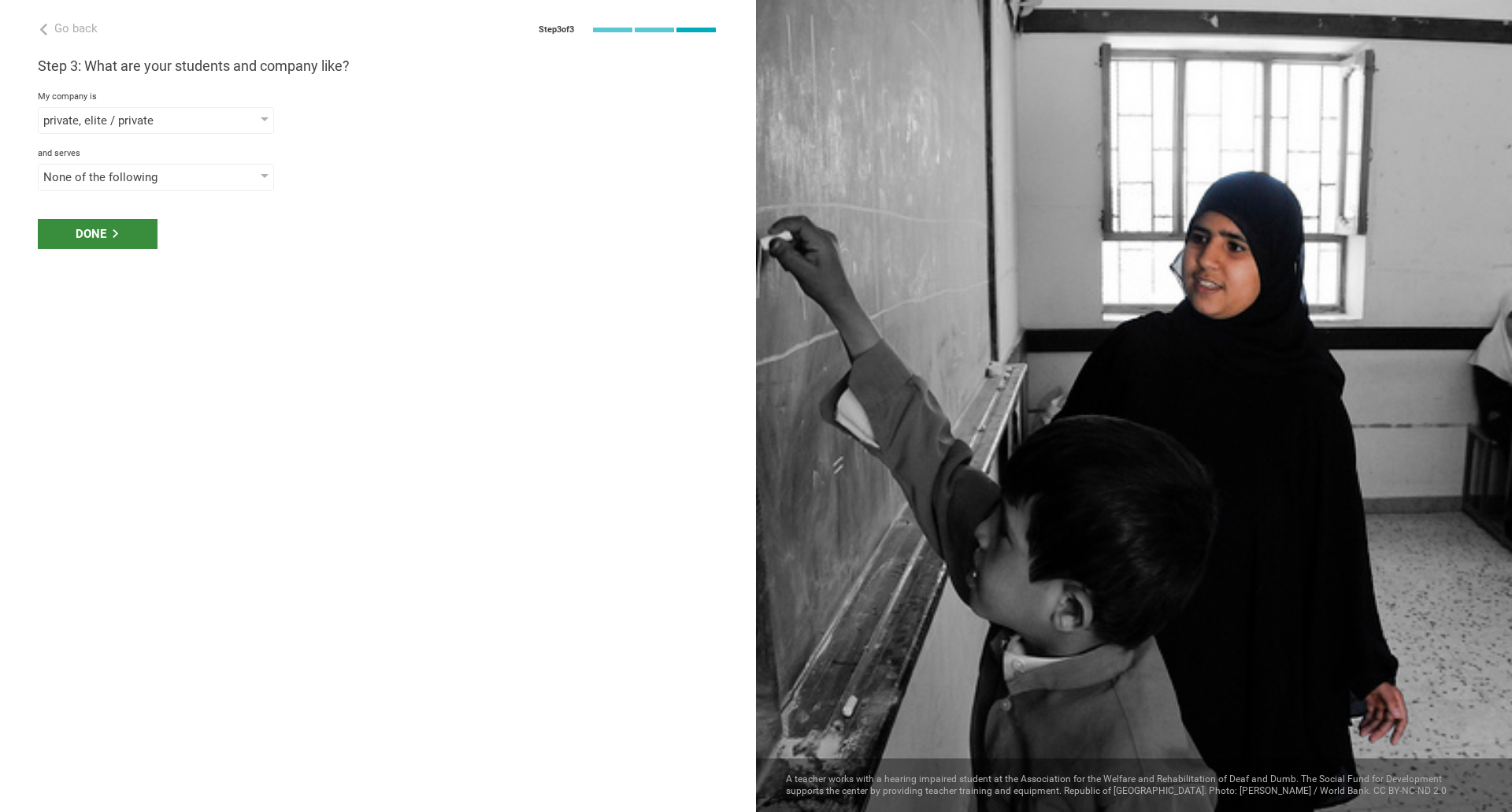
click at [105, 238] on div "Done" at bounding box center [98, 233] width 120 height 30
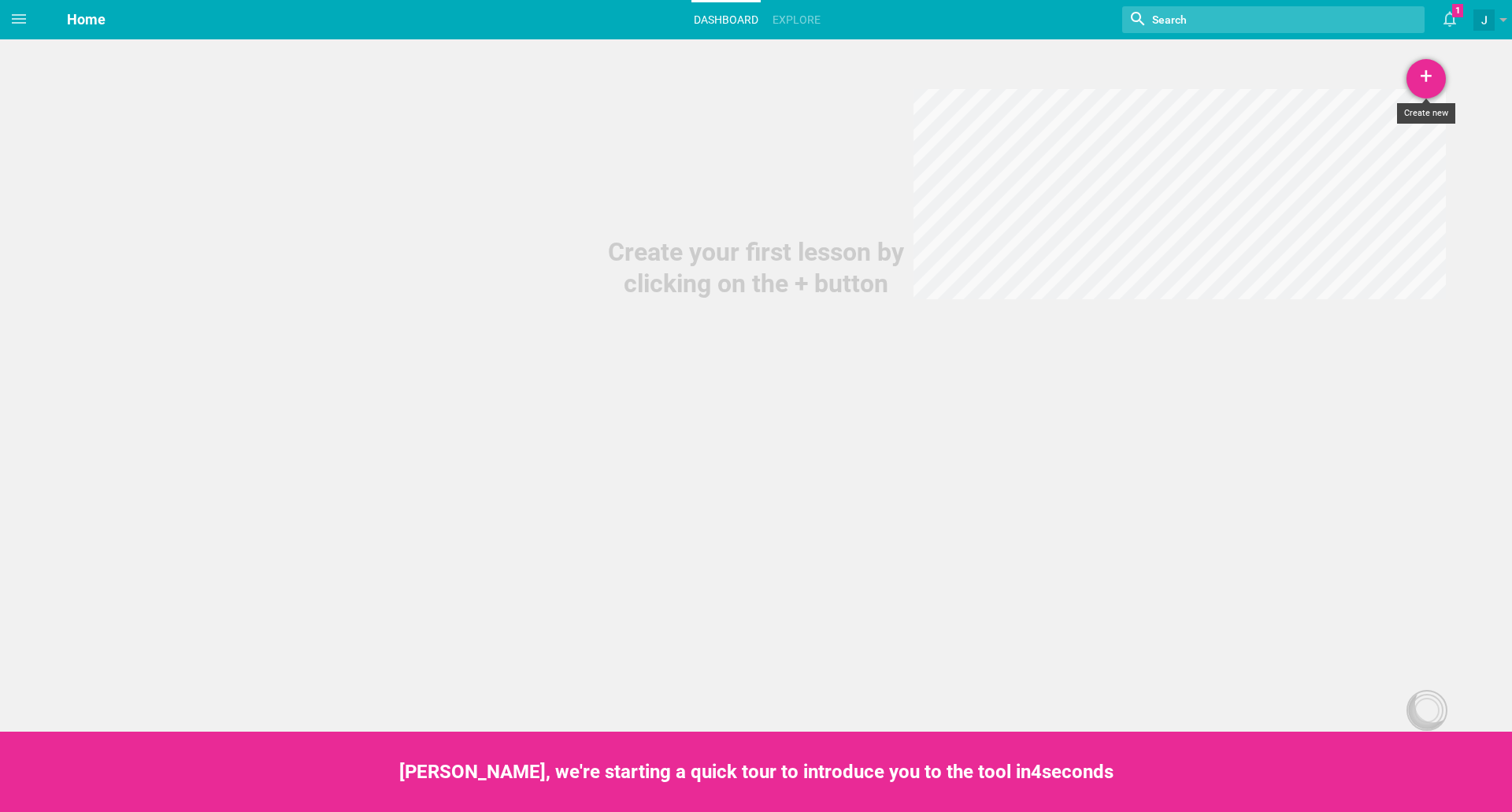
click at [1438, 84] on div "+" at bounding box center [1426, 79] width 40 height 40
click at [1401, 123] on link "Lesson" at bounding box center [1387, 122] width 118 height 35
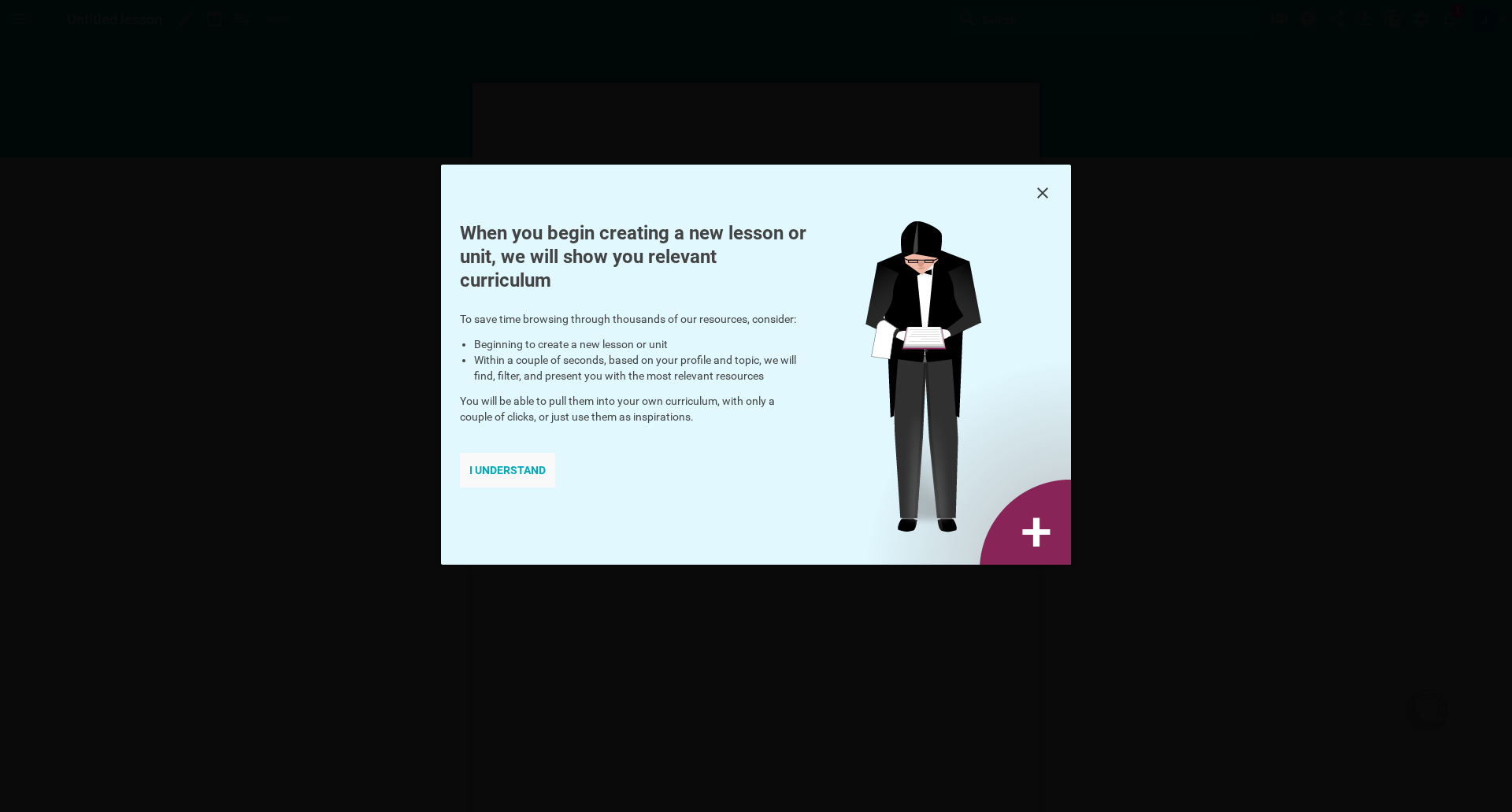
click at [505, 471] on div "I understand" at bounding box center [508, 470] width 95 height 35
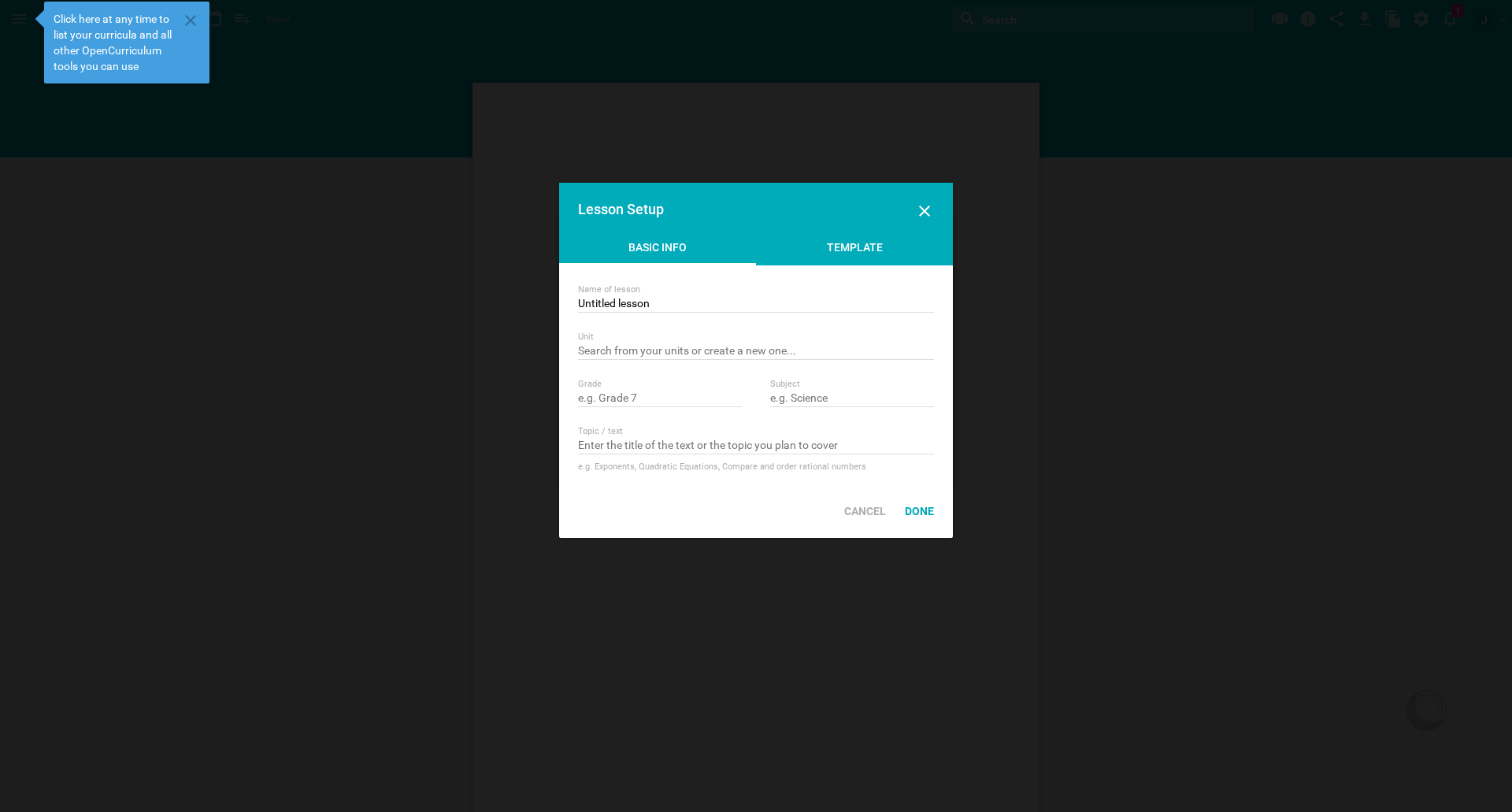
click at [849, 254] on div "Template" at bounding box center [854, 251] width 197 height 24
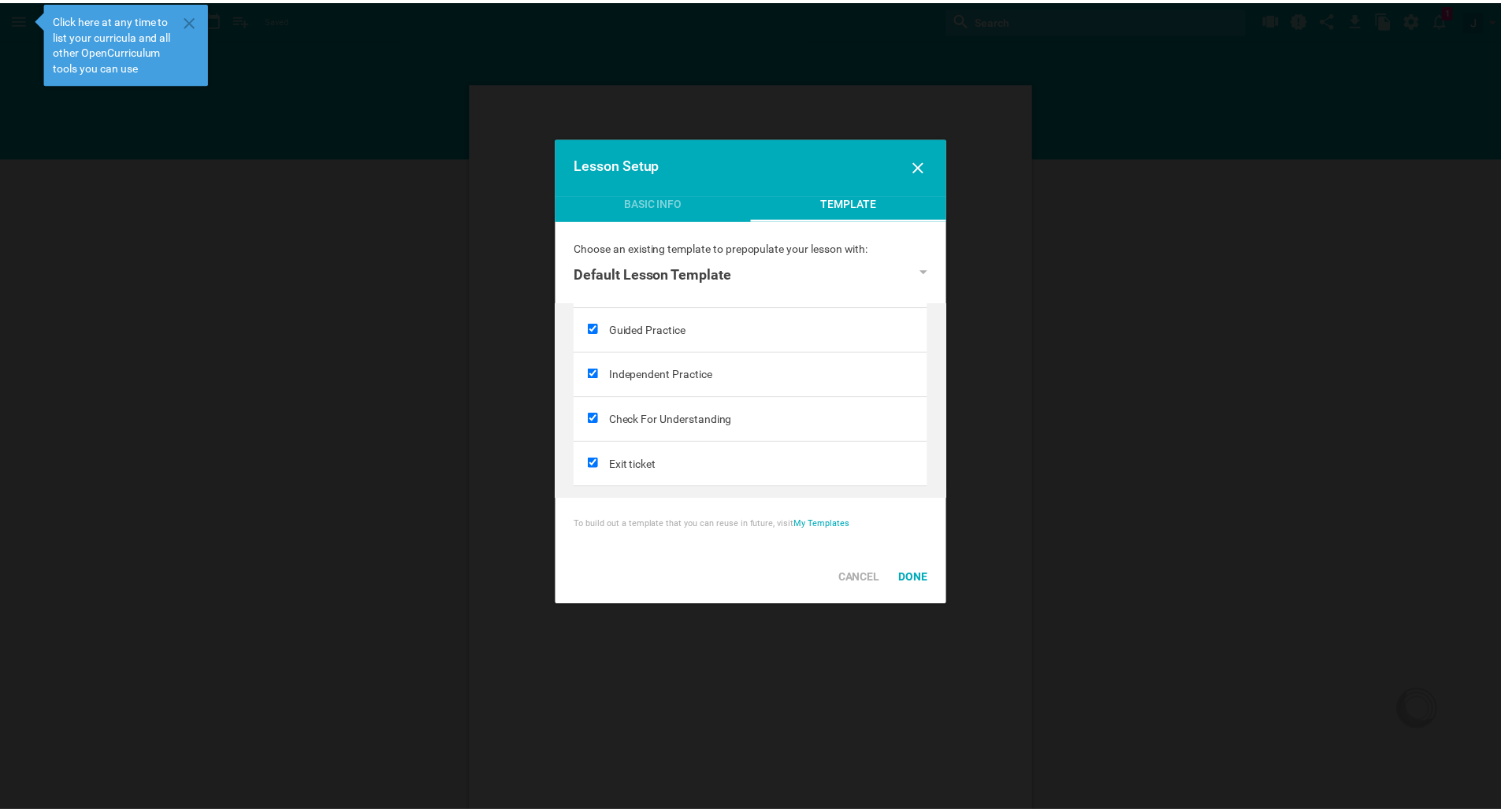
scroll to position [292, 0]
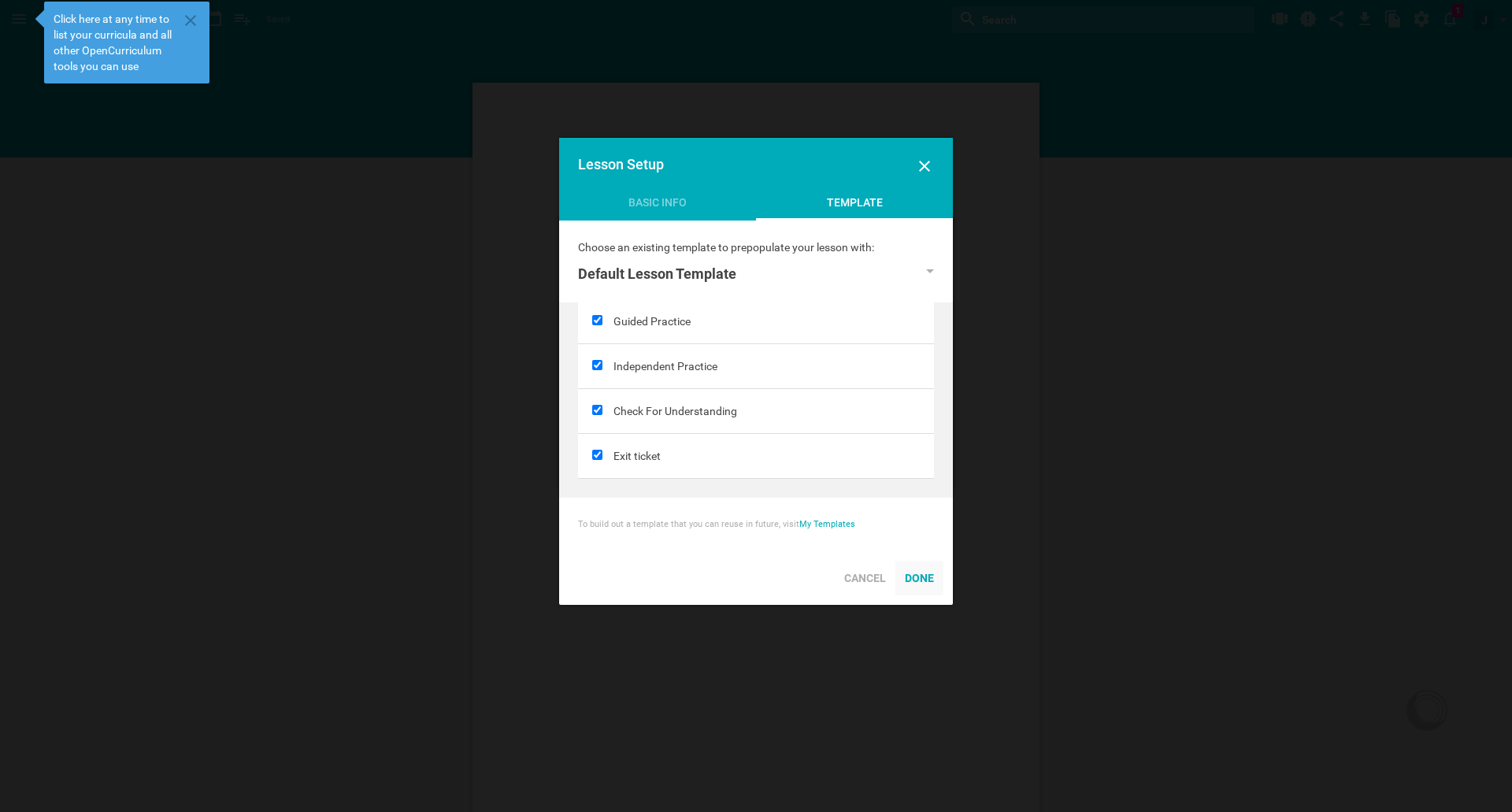
click at [915, 575] on div "Done" at bounding box center [919, 578] width 48 height 35
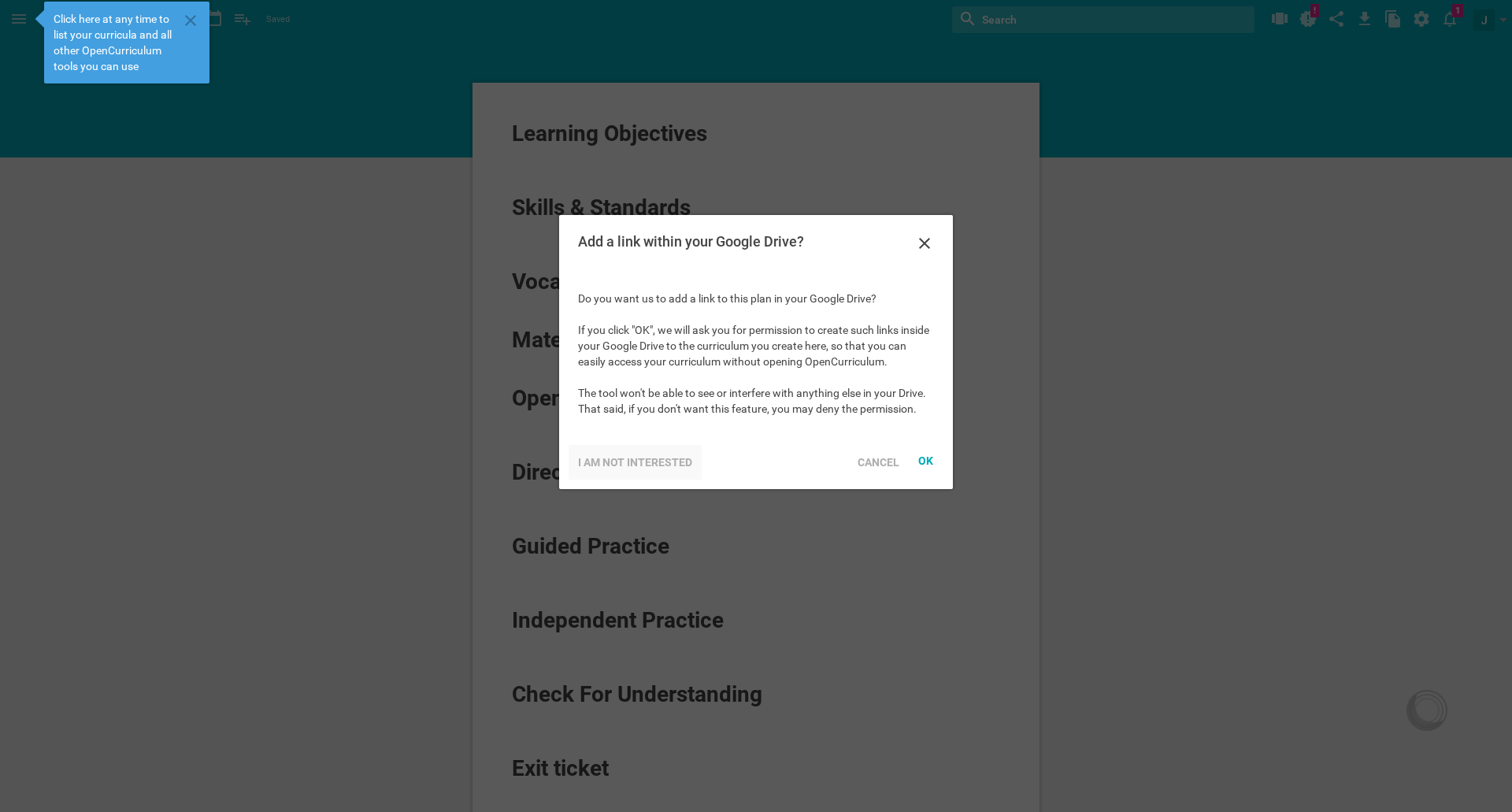
click at [652, 466] on div "I am not interested" at bounding box center [635, 462] width 133 height 35
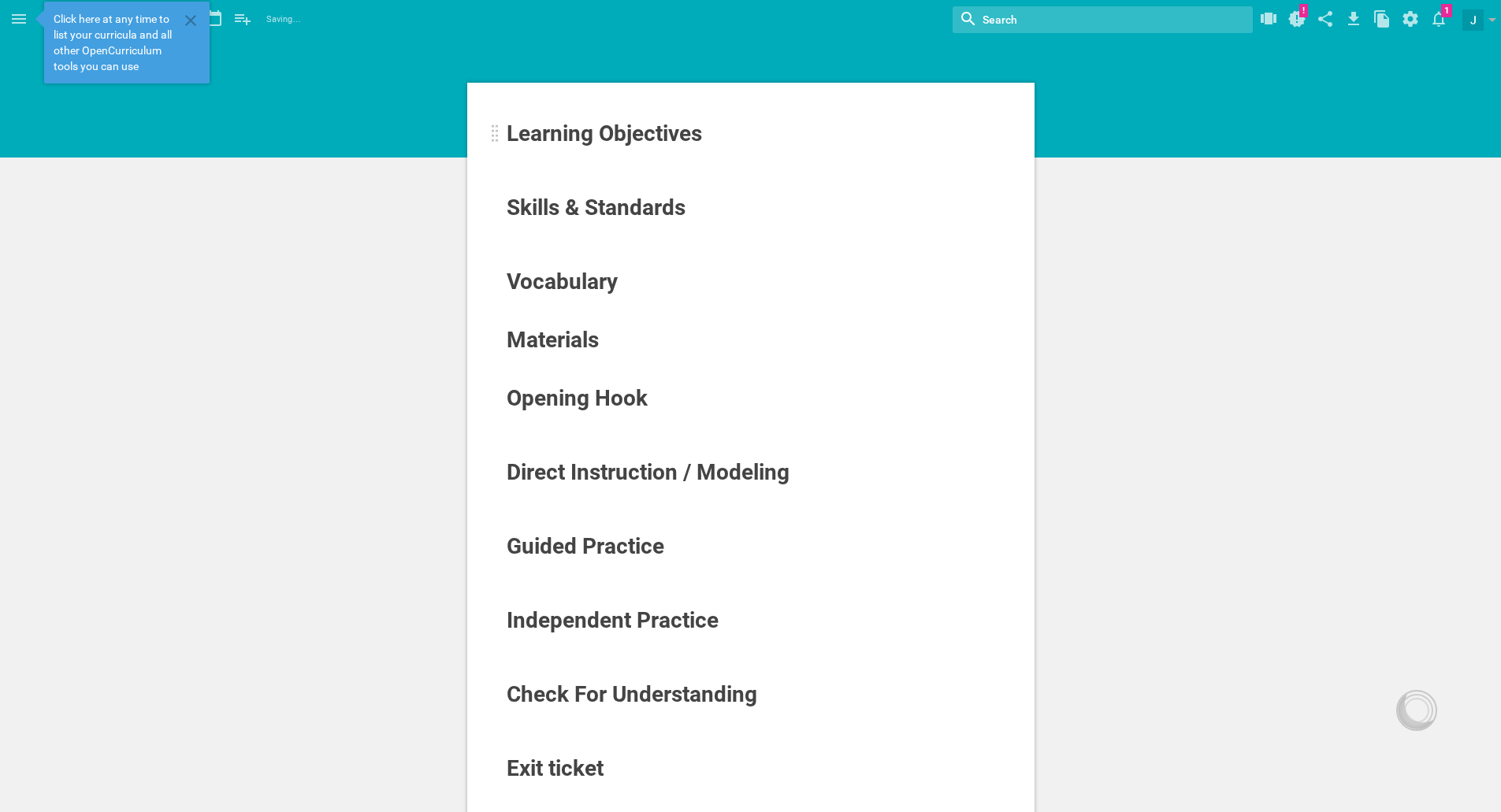
click at [669, 135] on span "Learning Objectives" at bounding box center [604, 134] width 195 height 26
click at [188, 15] on icon at bounding box center [190, 20] width 19 height 19
click at [14, 17] on icon at bounding box center [19, 19] width 19 height 19
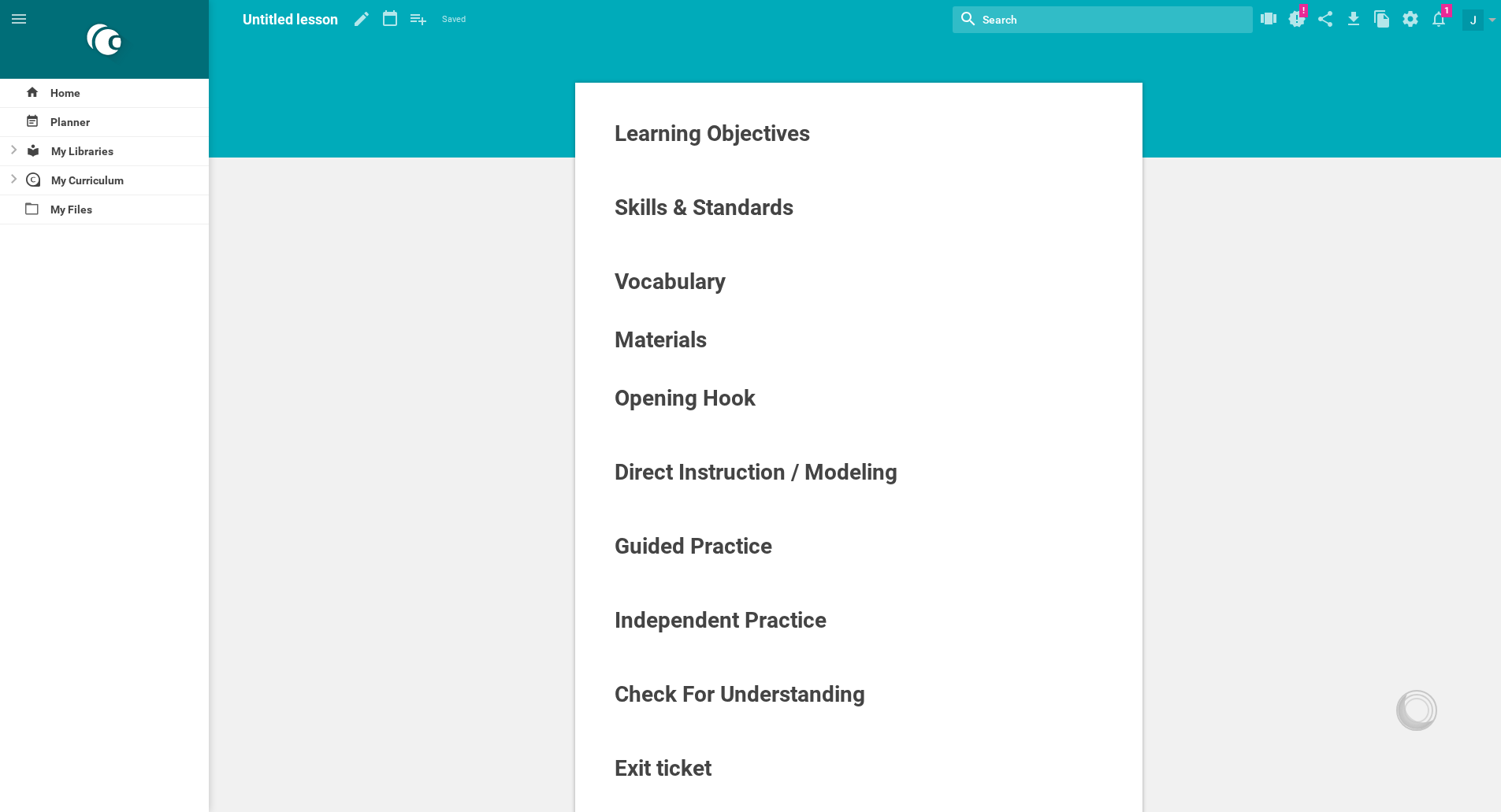
click at [19, 152] on div "My Libraries" at bounding box center [104, 151] width 209 height 29
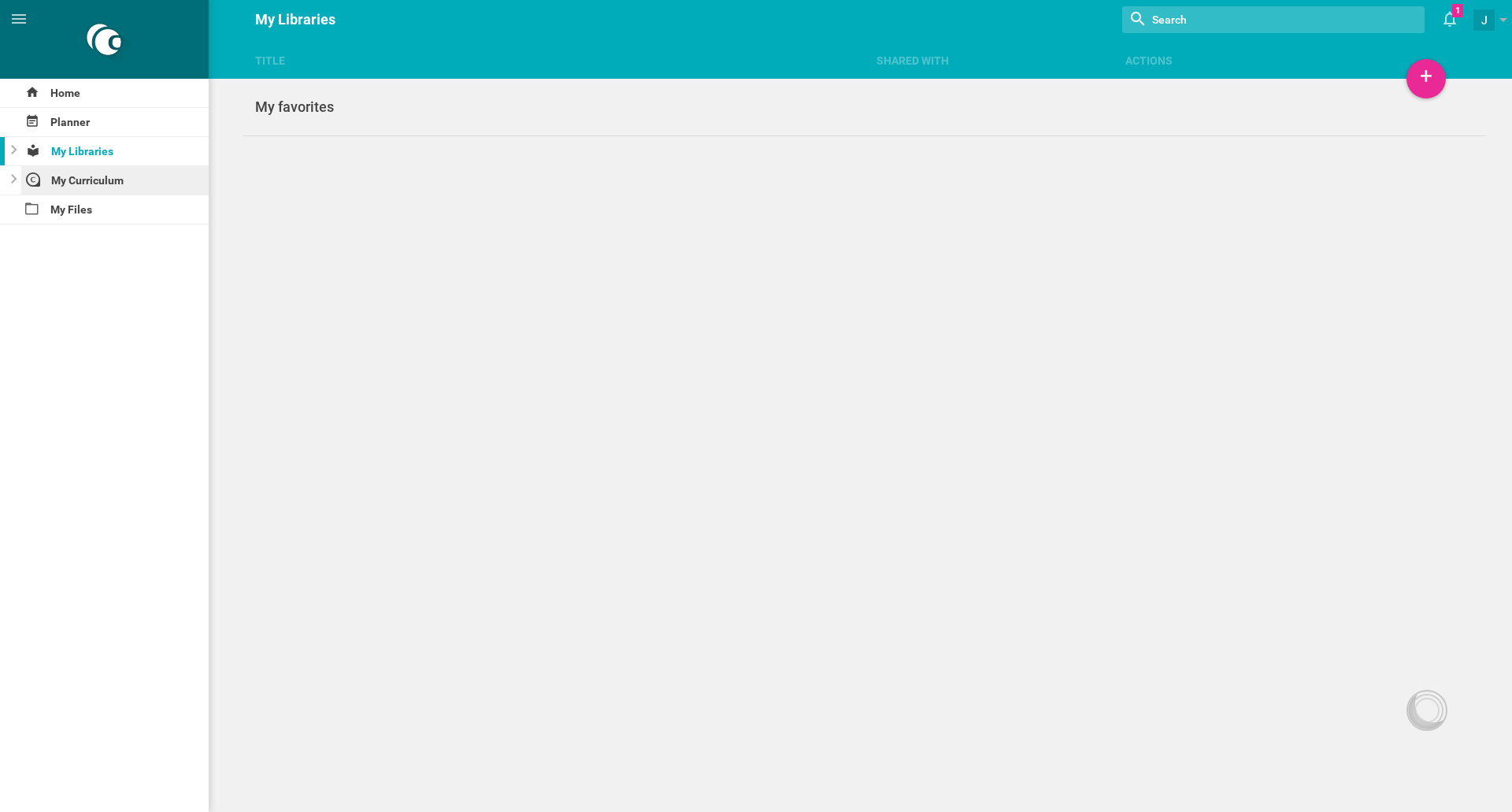
click at [63, 181] on div "My Curriculum" at bounding box center [115, 181] width 188 height 29
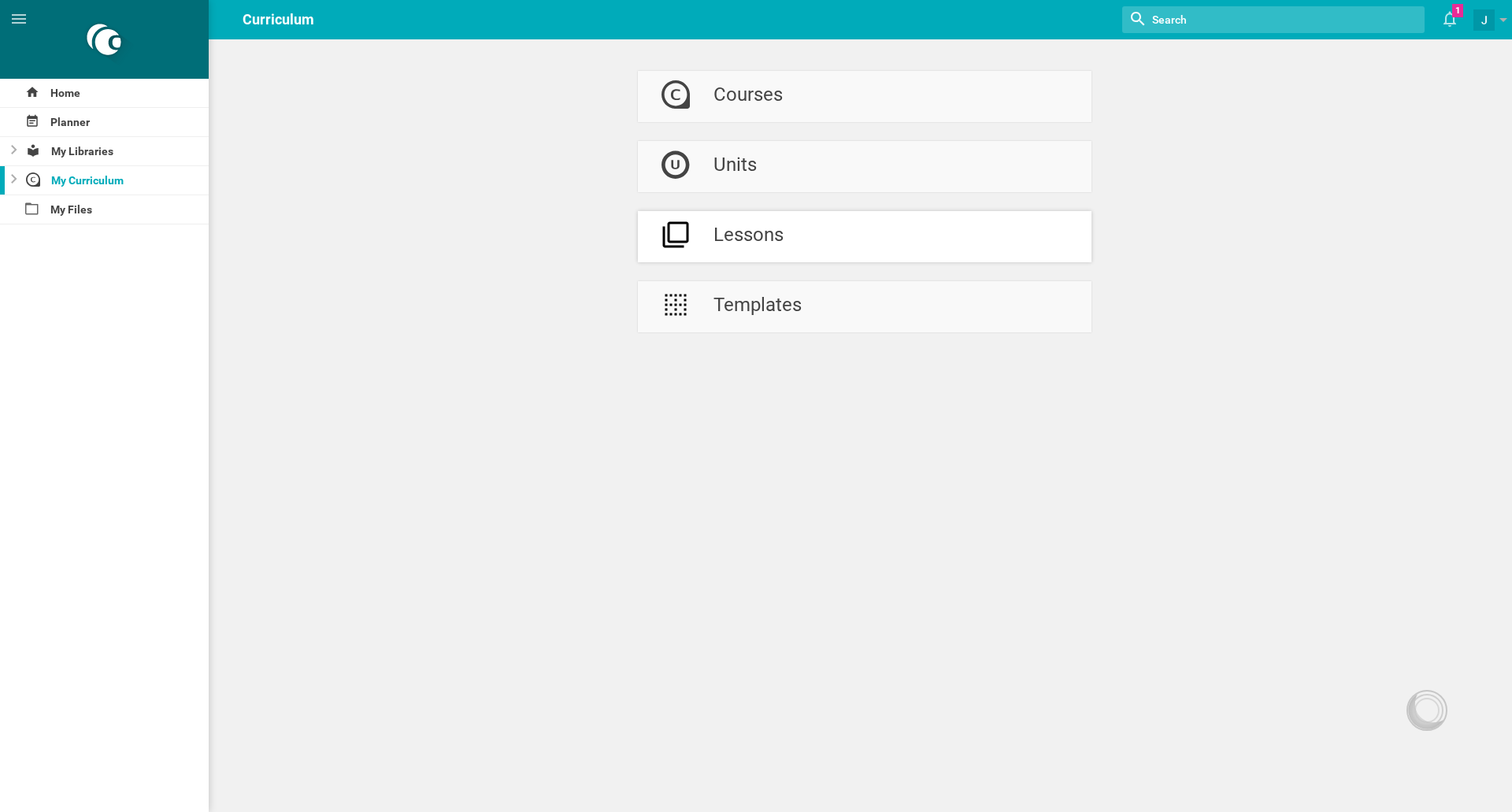
click at [761, 240] on div "Lessons" at bounding box center [748, 237] width 70 height 52
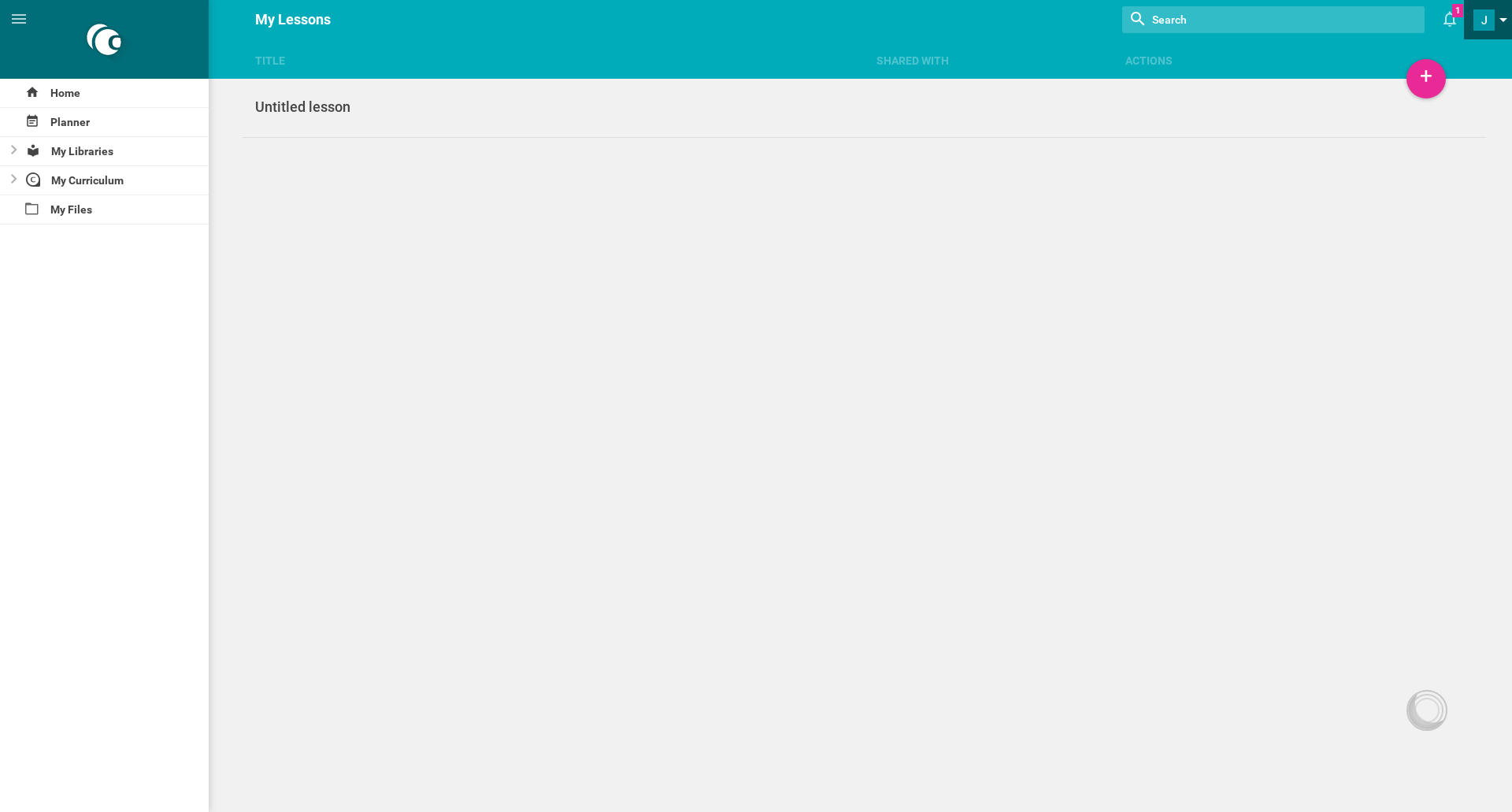
click at [1498, 30] on link at bounding box center [1493, 19] width 39 height 40
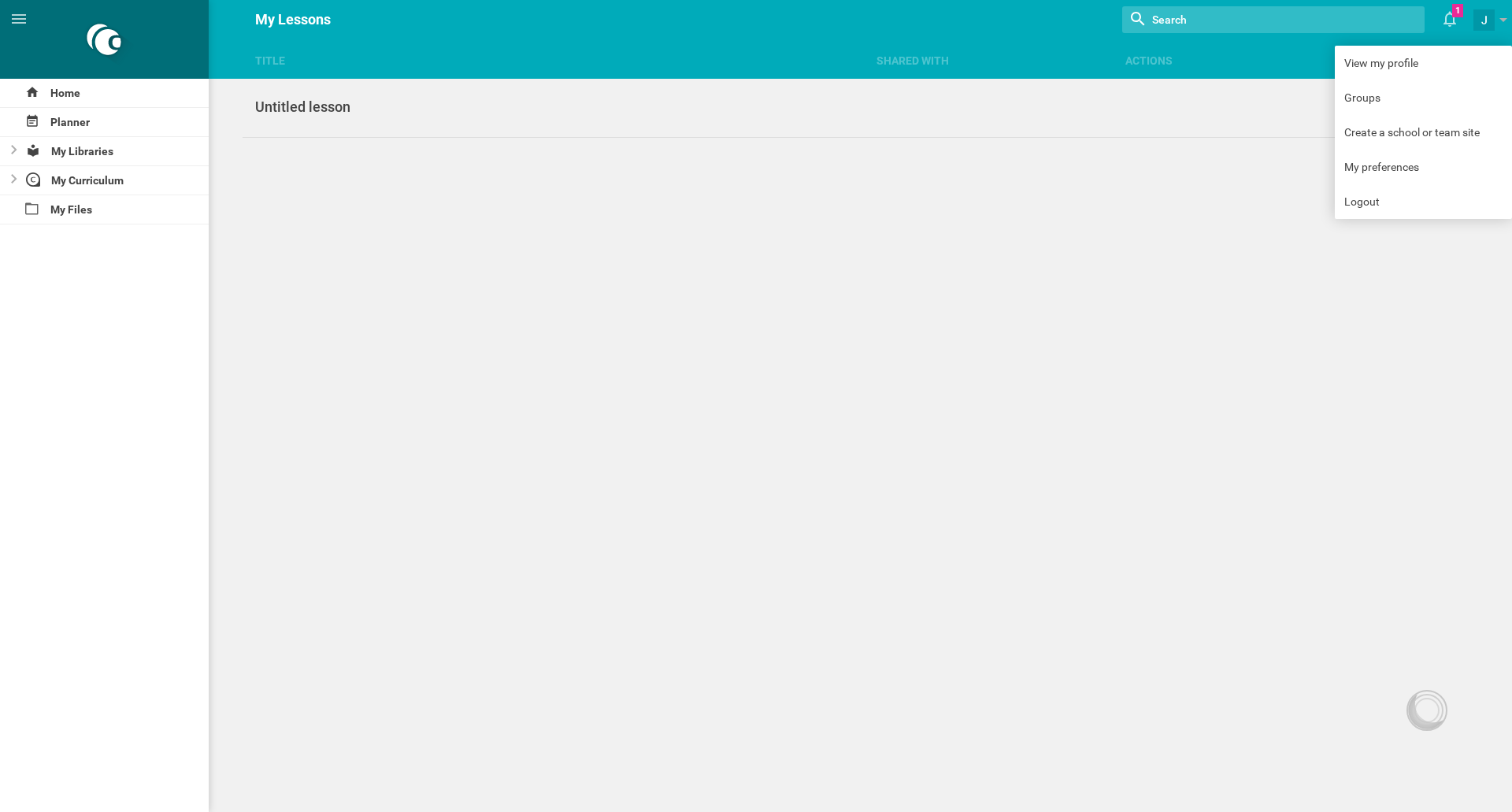
click at [998, 205] on div "Title Shared with Actions Home Planner My Libraries My Curriculum My Files My L…" at bounding box center [756, 406] width 1512 height 812
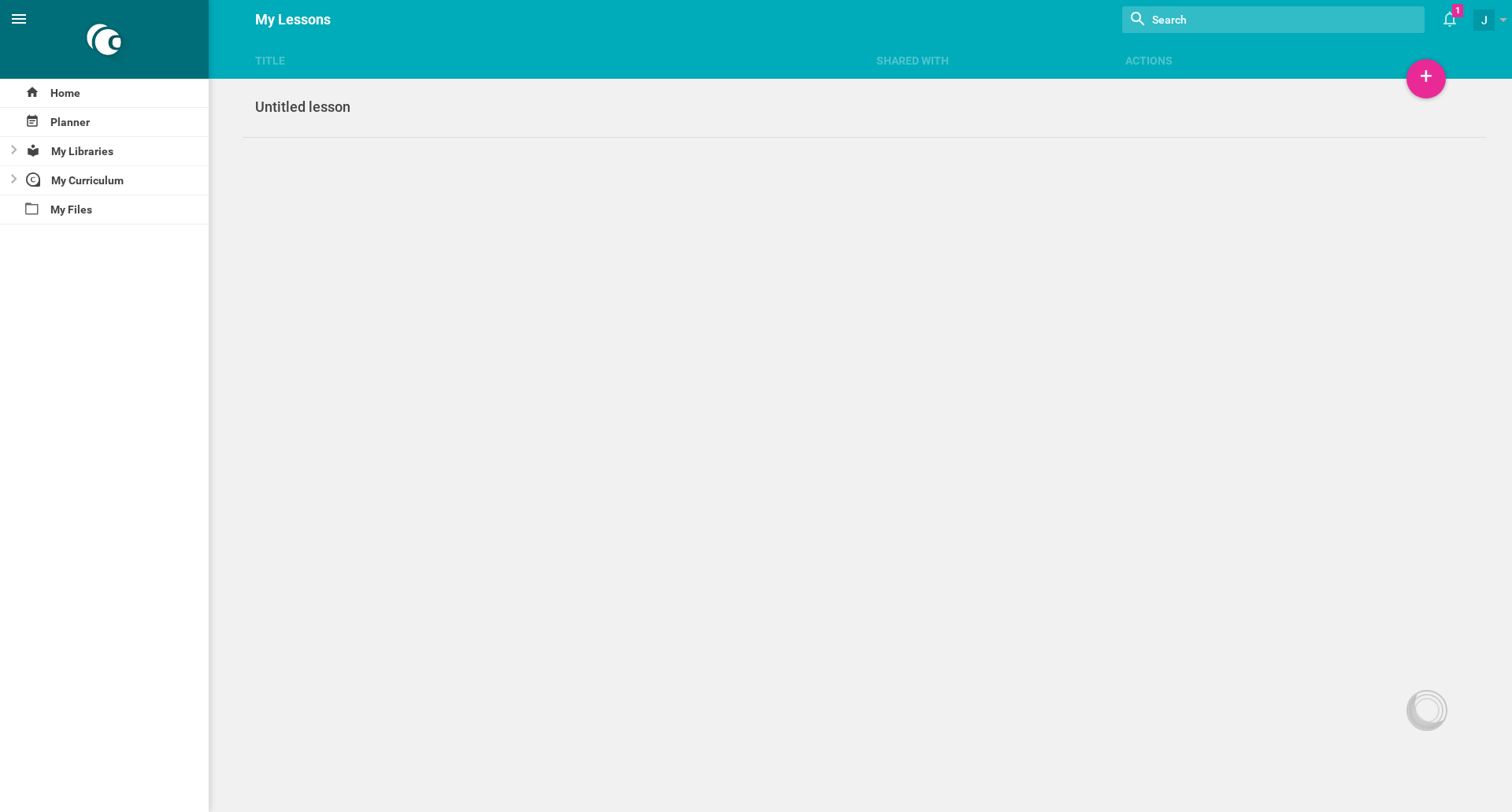
click at [25, 15] on icon at bounding box center [19, 19] width 14 height 9
